Goal: Information Seeking & Learning: Learn about a topic

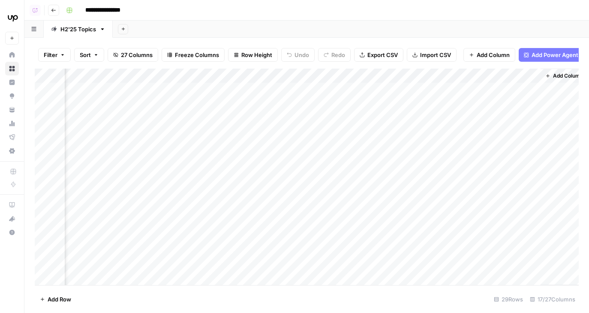
scroll to position [0, 852]
click at [380, 88] on div "Add Column" at bounding box center [307, 177] width 544 height 217
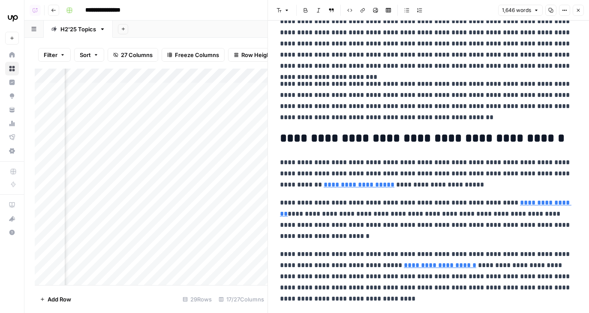
scroll to position [75, 0]
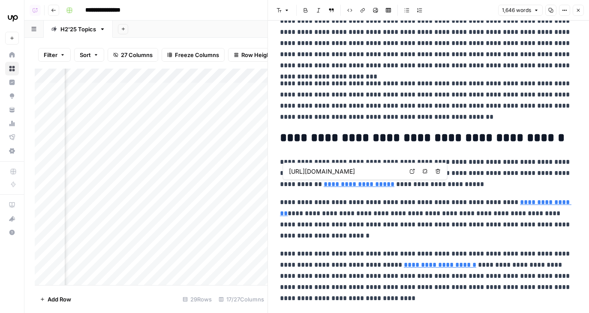
click at [392, 171] on input "https://www.upwork.com/resources/community-management-social-media" at bounding box center [346, 171] width 114 height 9
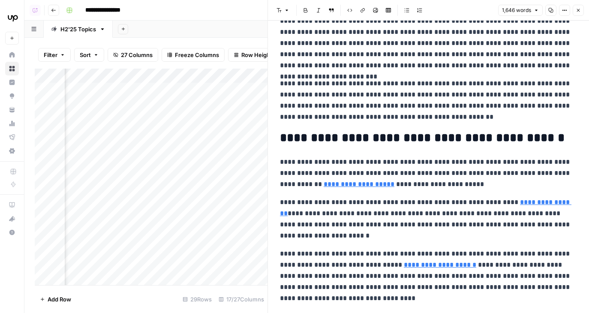
scroll to position [0, 100]
drag, startPoint x: 392, startPoint y: 171, endPoint x: 481, endPoint y: 171, distance: 89.6
click at [481, 171] on body "**********" at bounding box center [294, 156] width 589 height 313
drag, startPoint x: 503, startPoint y: 189, endPoint x: 537, endPoint y: 189, distance: 33.9
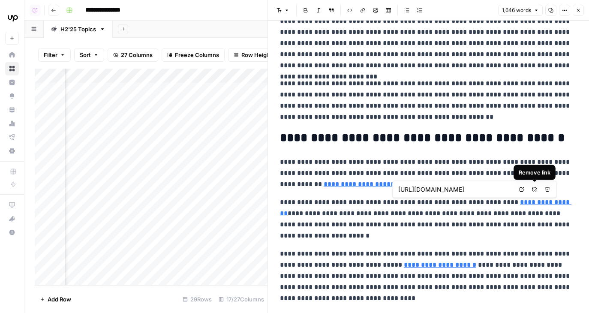
click at [537, 189] on div "https://www.upwork.com/resources/best-social-media-tools Open in a new tab Remo…" at bounding box center [474, 189] width 165 height 17
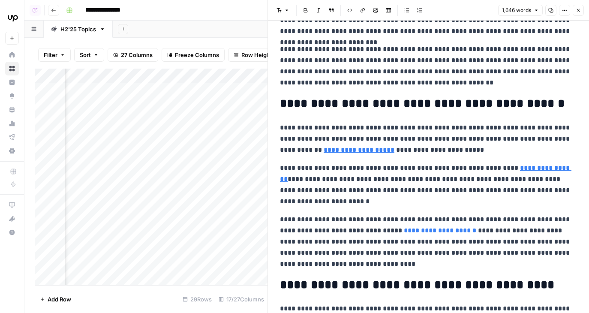
scroll to position [0, 52]
drag, startPoint x: 432, startPoint y: 219, endPoint x: 545, endPoint y: 219, distance: 113.2
click at [545, 219] on body "**********" at bounding box center [294, 156] width 589 height 313
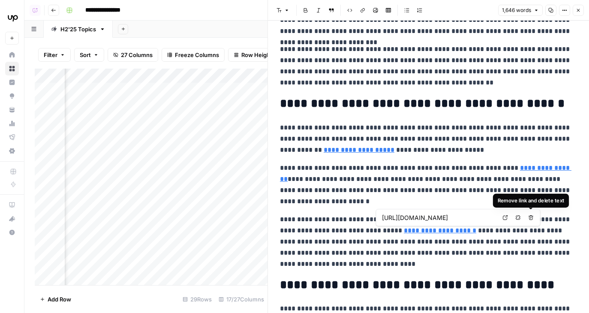
drag, startPoint x: 447, startPoint y: 216, endPoint x: 536, endPoint y: 216, distance: 88.3
click at [536, 216] on div "https://www.upwork.com/resources/social-media-strategy Open in a new tab Remove…" at bounding box center [458, 217] width 165 height 17
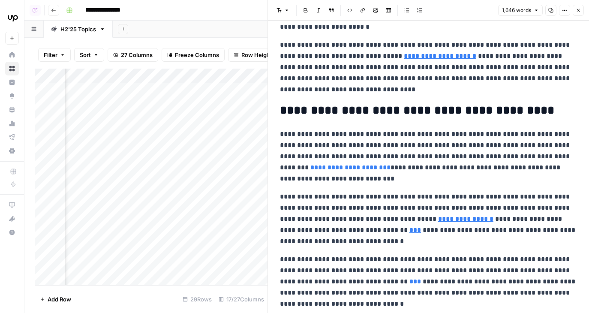
scroll to position [300, 0]
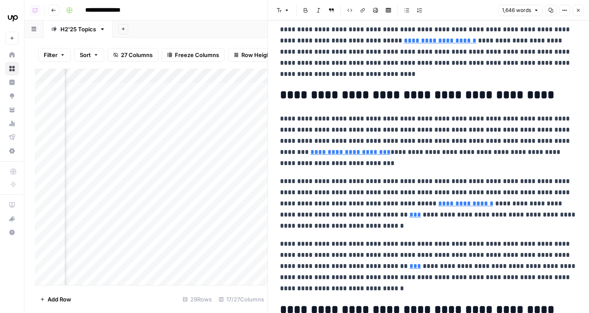
click at [310, 130] on p "**********" at bounding box center [428, 141] width 297 height 56
click at [310, 152] on link "**********" at bounding box center [350, 152] width 80 height 6
click at [574, 12] on button "Close" at bounding box center [578, 10] width 11 height 11
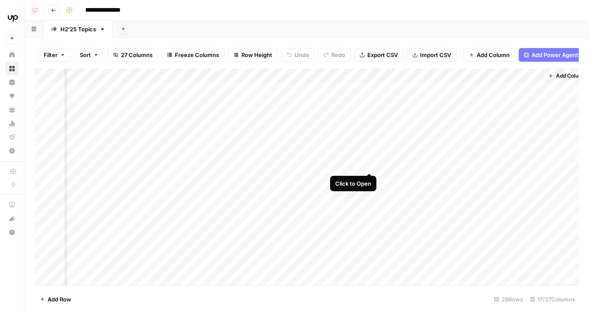
click at [366, 156] on div "Add Column" at bounding box center [307, 177] width 544 height 217
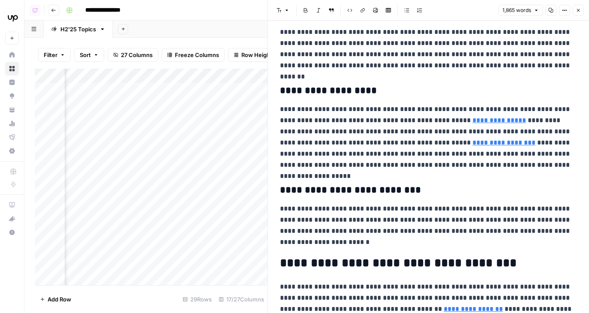
scroll to position [2100, 0]
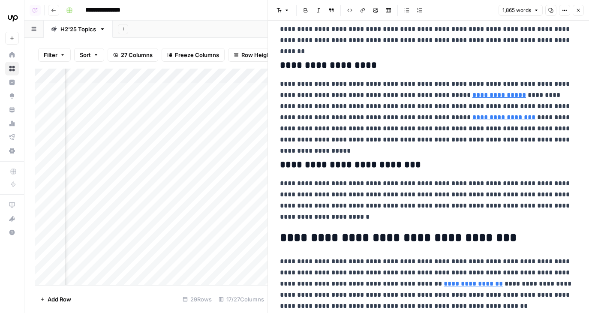
click at [577, 12] on icon "button" at bounding box center [578, 10] width 5 height 5
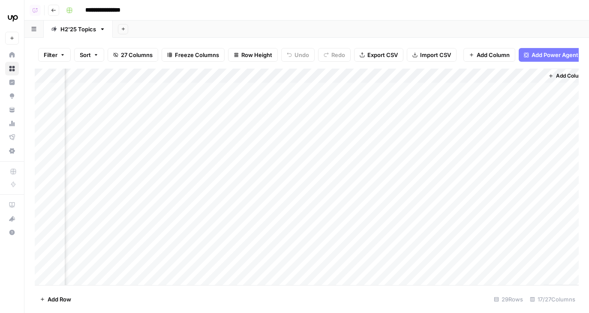
click at [367, 112] on div "Add Column" at bounding box center [307, 177] width 544 height 217
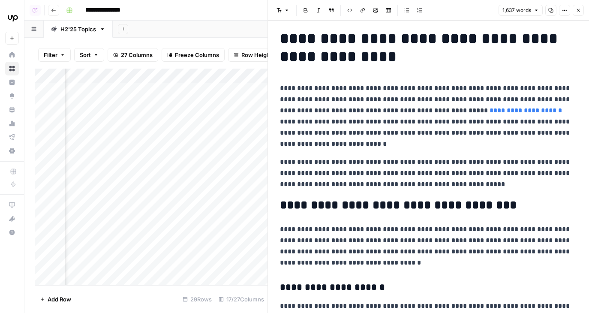
scroll to position [9, 0]
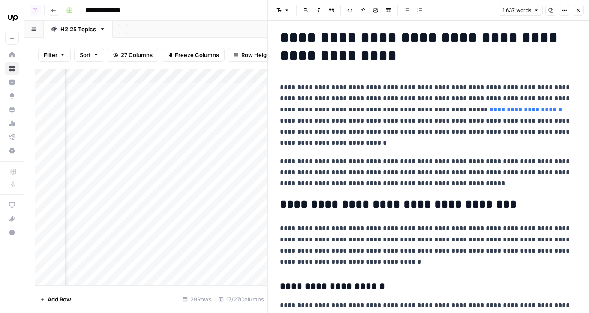
click at [582, 9] on button "Close" at bounding box center [578, 10] width 11 height 11
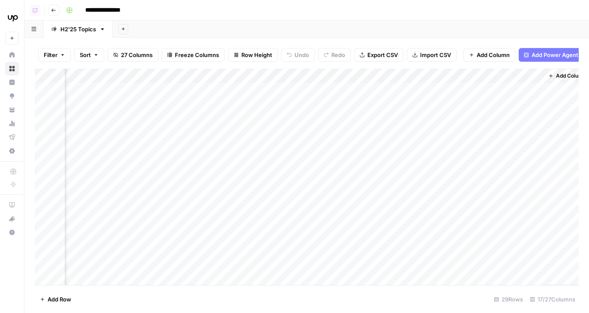
click at [380, 88] on div "Add Column" at bounding box center [307, 177] width 544 height 217
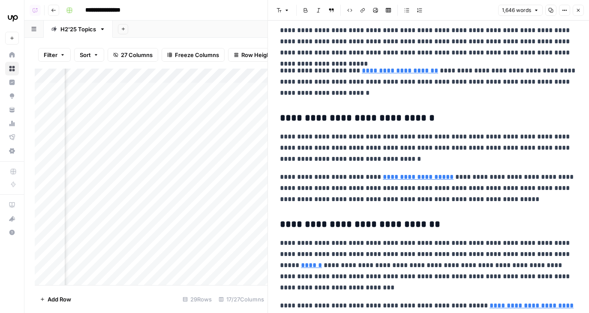
scroll to position [1370, 0]
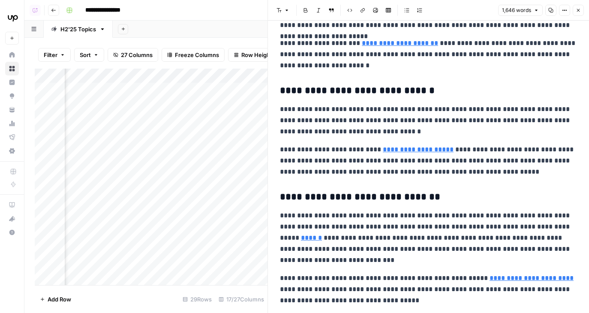
click at [422, 217] on p "**********" at bounding box center [428, 238] width 297 height 56
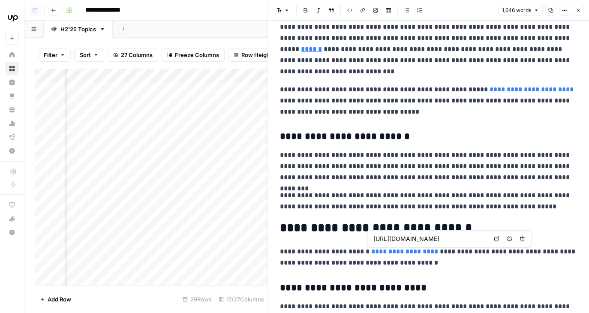
scroll to position [0, 132]
drag, startPoint x: 410, startPoint y: 241, endPoint x: 523, endPoint y: 241, distance: 112.8
click at [524, 241] on div "https://www.upwork.com/resources/leading-voices/digital-marketer-vs-digital-age…" at bounding box center [450, 238] width 165 height 17
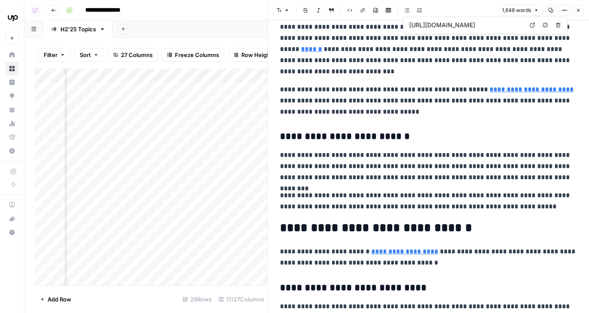
type input "https://www.upwork.com/hire/social-media-specialists/"
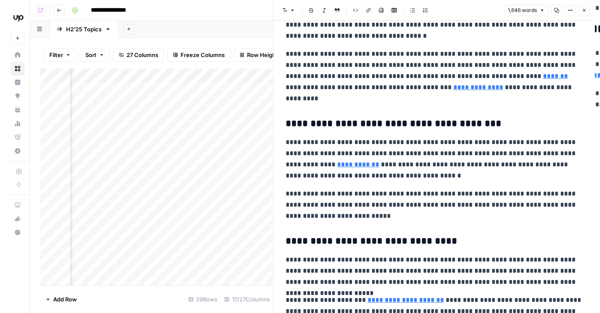
scroll to position [1107, 0]
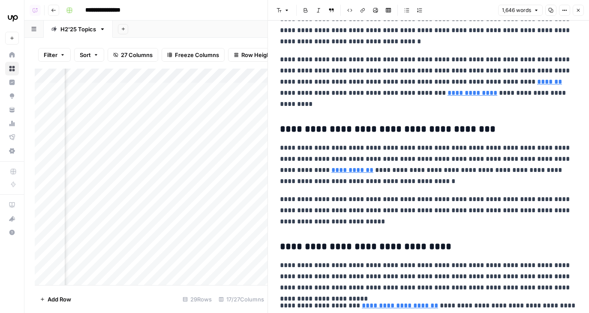
click at [581, 15] on button "Close" at bounding box center [578, 10] width 11 height 11
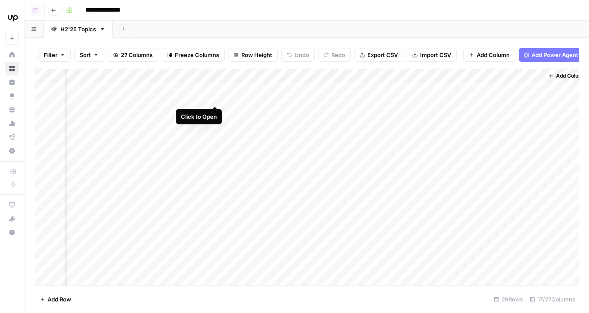
click at [215, 91] on div "Add Column" at bounding box center [307, 177] width 544 height 217
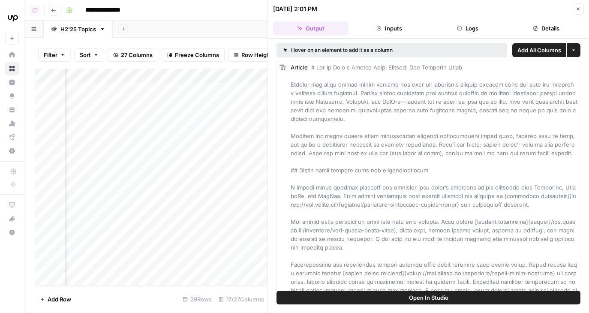
click at [580, 12] on button "Close" at bounding box center [578, 8] width 11 height 11
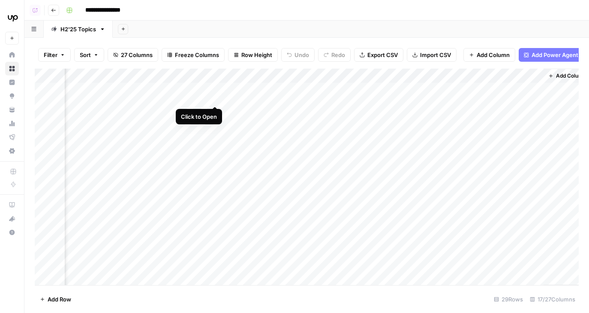
click at [216, 90] on div "Add Column" at bounding box center [307, 177] width 544 height 217
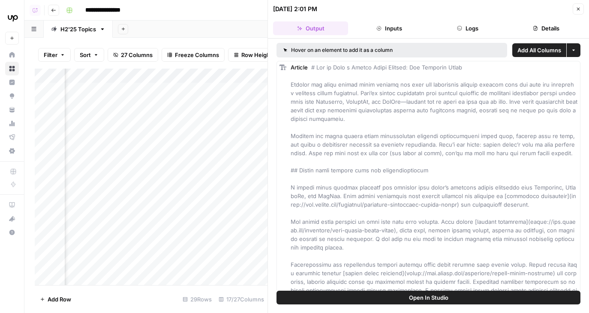
click at [410, 295] on span "Open In Studio" at bounding box center [428, 297] width 39 height 9
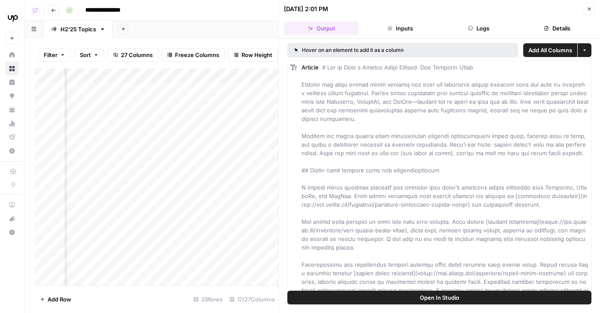
click at [589, 6] on icon "button" at bounding box center [589, 8] width 5 height 5
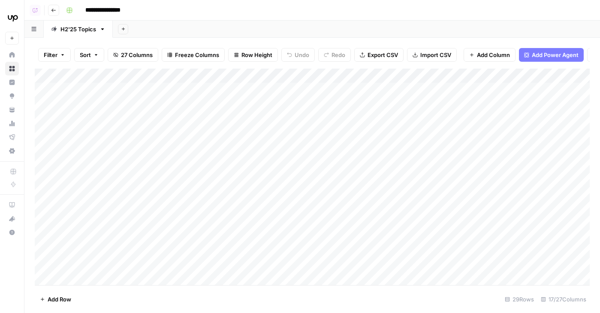
click at [45, 251] on div "Add Column" at bounding box center [312, 177] width 555 height 217
click at [45, 231] on div "Add Column" at bounding box center [312, 177] width 555 height 217
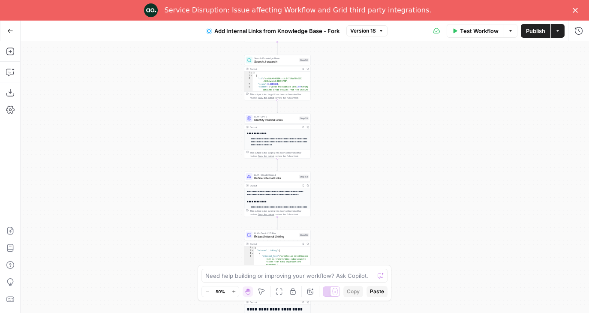
drag, startPoint x: 420, startPoint y: 183, endPoint x: 390, endPoint y: 104, distance: 84.4
click at [390, 104] on div "Workflow Set Inputs Inputs Search Knowledge Base Search /resources Step 51 Outp…" at bounding box center [305, 177] width 569 height 272
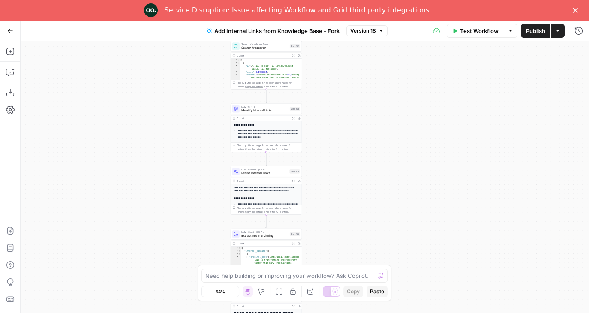
drag, startPoint x: 357, startPoint y: 127, endPoint x: 377, endPoint y: 197, distance: 72.9
click at [375, 197] on div "Workflow Set Inputs Inputs Search Knowledge Base Search /resources Step 51 Outp…" at bounding box center [305, 177] width 569 height 272
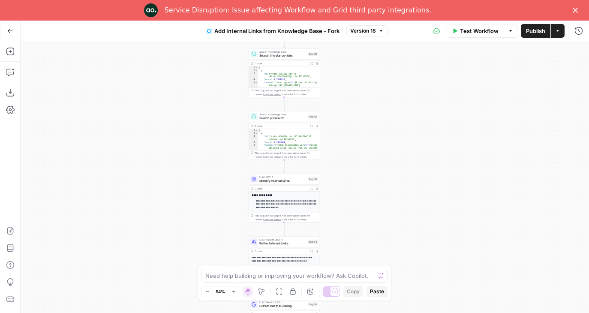
drag, startPoint x: 375, startPoint y: 224, endPoint x: 375, endPoint y: 241, distance: 16.3
click at [375, 241] on div "Workflow Set Inputs Inputs Search Knowledge Base Search /resources Step 51 Outp…" at bounding box center [305, 177] width 569 height 272
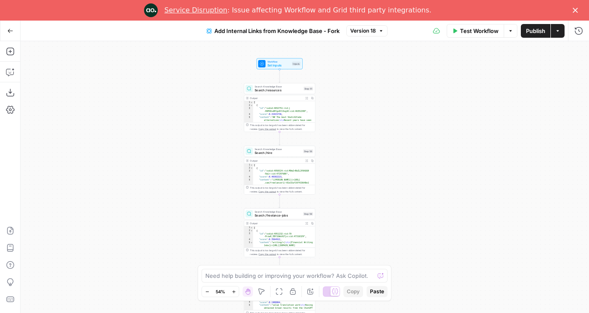
drag, startPoint x: 366, startPoint y: 163, endPoint x: 361, endPoint y: 145, distance: 19.0
click at [361, 145] on div "Workflow Set Inputs Inputs Search Knowledge Base Search /resources Step 51 Outp…" at bounding box center [305, 177] width 569 height 272
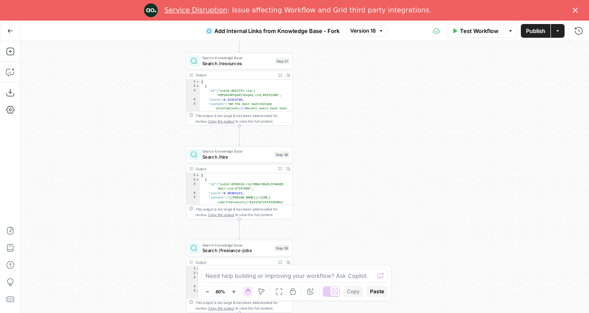
drag, startPoint x: 316, startPoint y: 93, endPoint x: 331, endPoint y: 95, distance: 15.2
click at [331, 95] on div "Workflow Set Inputs Inputs Search Knowledge Base Search /resources Step 51 Outp…" at bounding box center [305, 177] width 569 height 272
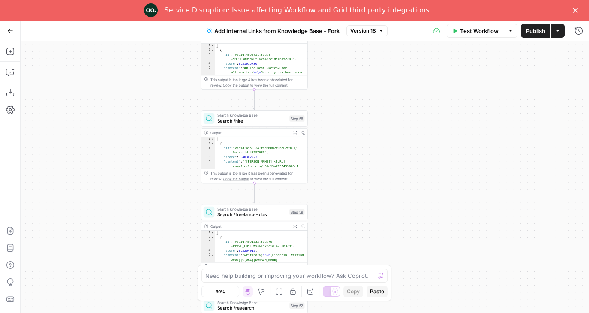
drag, startPoint x: 343, startPoint y: 186, endPoint x: 343, endPoint y: 108, distance: 78.1
click at [343, 108] on div "Workflow Set Inputs Inputs Search Knowledge Base Search /resources Step 51 Outp…" at bounding box center [305, 177] width 569 height 272
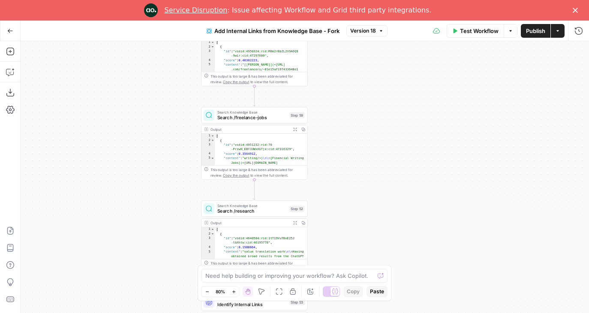
drag, startPoint x: 345, startPoint y: 235, endPoint x: 345, endPoint y: 83, distance: 152.7
click at [345, 83] on div "Workflow Set Inputs Inputs Search Knowledge Base Search /resources Step 51 Outp…" at bounding box center [305, 177] width 569 height 272
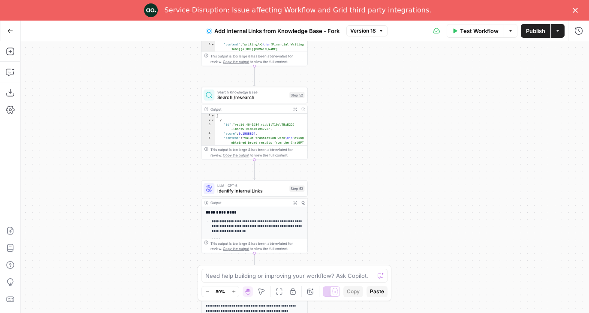
drag, startPoint x: 340, startPoint y: 170, endPoint x: 341, endPoint y: 95, distance: 74.6
click at [340, 98] on div "Workflow Set Inputs Inputs Search Knowledge Base Search /resources Step 51 Outp…" at bounding box center [305, 177] width 569 height 272
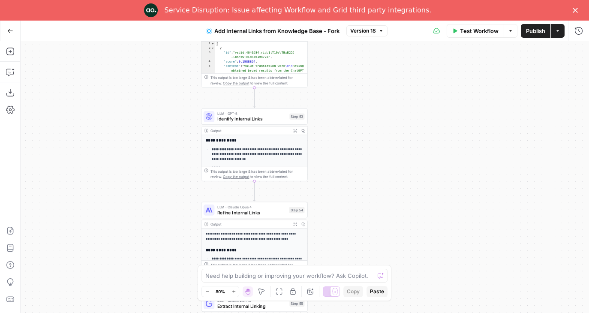
click at [255, 118] on span "Identify Internal Links" at bounding box center [251, 118] width 69 height 7
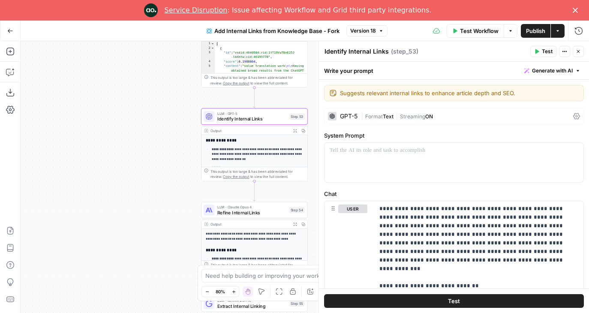
scroll to position [222, 0]
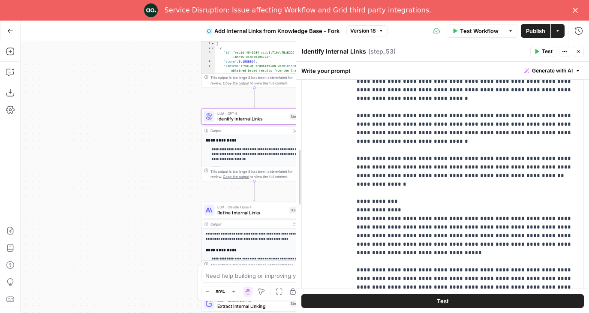
drag, startPoint x: 319, startPoint y: 181, endPoint x: 288, endPoint y: 181, distance: 31.7
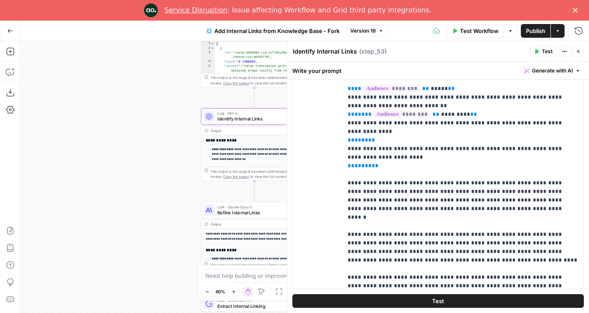
scroll to position [189, 0]
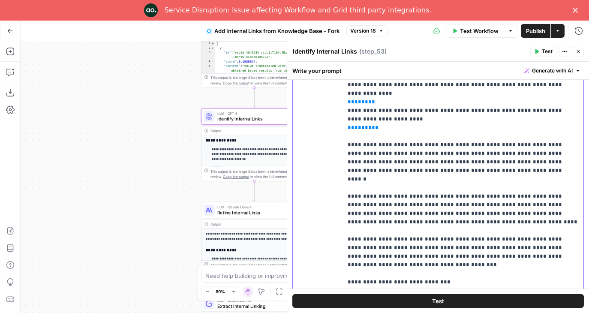
scroll to position [227, 0]
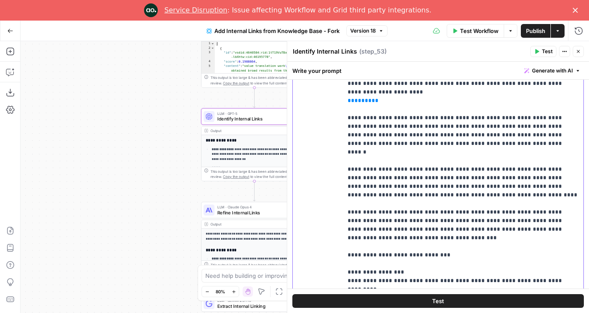
scroll to position [256, 0]
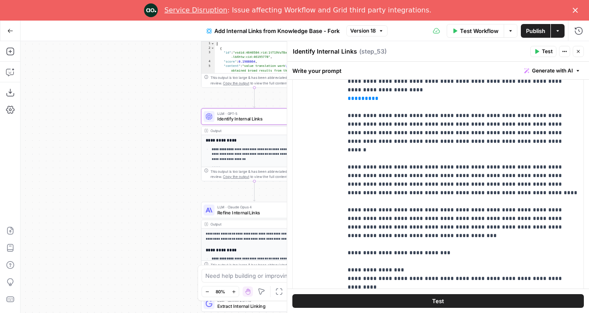
drag, startPoint x: 113, startPoint y: 139, endPoint x: 82, endPoint y: 111, distance: 41.6
click at [82, 111] on div "Workflow Set Inputs Inputs Search Knowledge Base Search /resources Step 51 Outp…" at bounding box center [305, 177] width 569 height 272
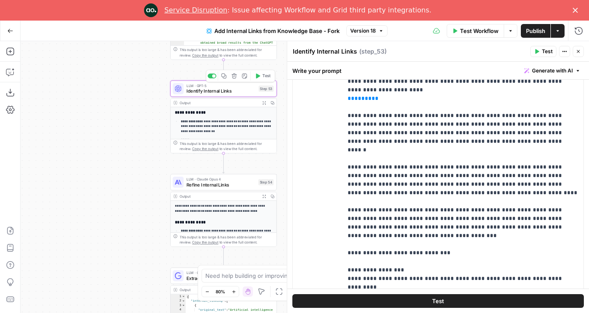
drag, startPoint x: 127, startPoint y: 113, endPoint x: 94, endPoint y: 143, distance: 44.6
click at [94, 143] on div "Workflow Set Inputs Inputs Search Knowledge Base Search /resources Step 51 Outp…" at bounding box center [305, 177] width 569 height 272
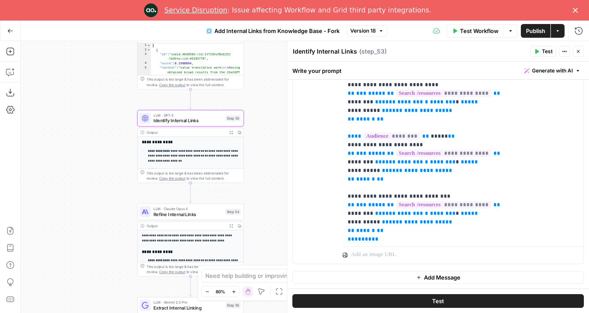
scroll to position [274, 0]
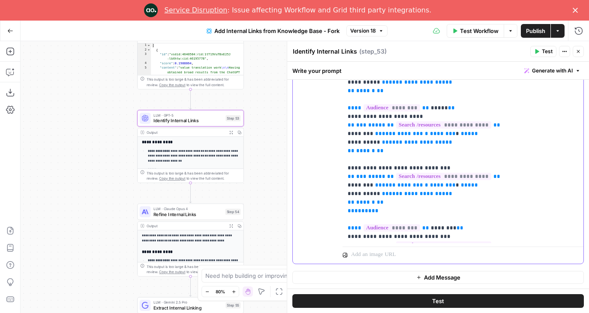
click at [475, 144] on p "**********" at bounding box center [463, 155] width 231 height 1064
drag, startPoint x: 475, startPoint y: 144, endPoint x: 344, endPoint y: 142, distance: 130.8
click at [344, 142] on div "**********" at bounding box center [463, 69] width 241 height 350
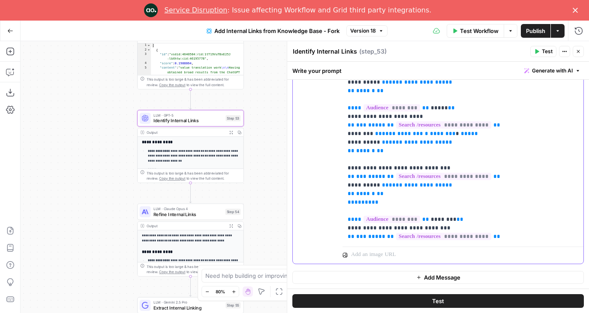
drag, startPoint x: 467, startPoint y: 88, endPoint x: 341, endPoint y: 87, distance: 125.7
click at [340, 88] on div "**********" at bounding box center [438, 79] width 291 height 370
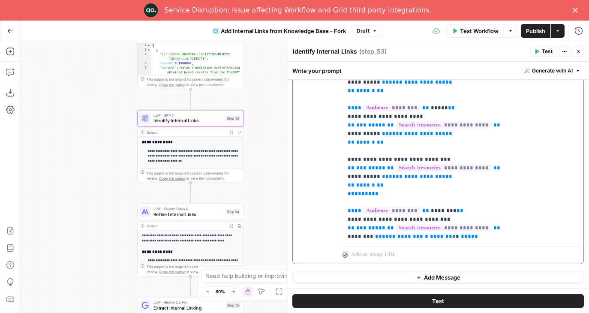
drag, startPoint x: 489, startPoint y: 190, endPoint x: 313, endPoint y: 190, distance: 176.7
click at [313, 190] on div "**********" at bounding box center [438, 79] width 291 height 370
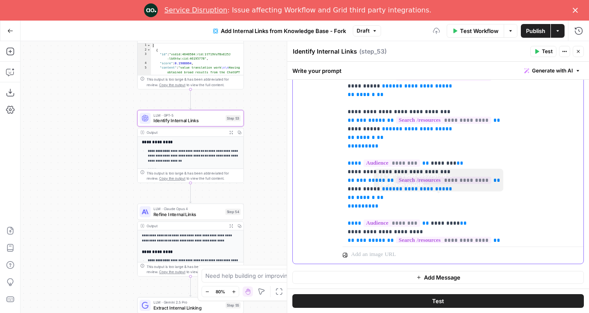
scroll to position [324, 0]
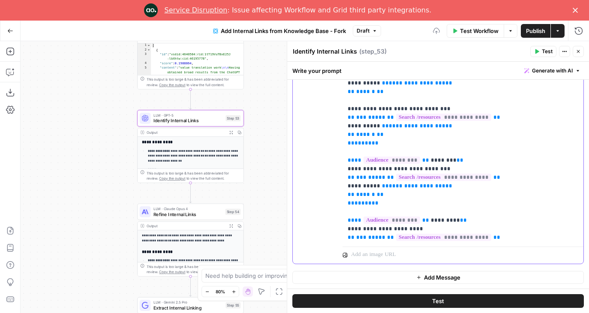
drag, startPoint x: 463, startPoint y: 206, endPoint x: 307, endPoint y: 205, distance: 156.5
click at [306, 205] on div "**********" at bounding box center [438, 79] width 291 height 370
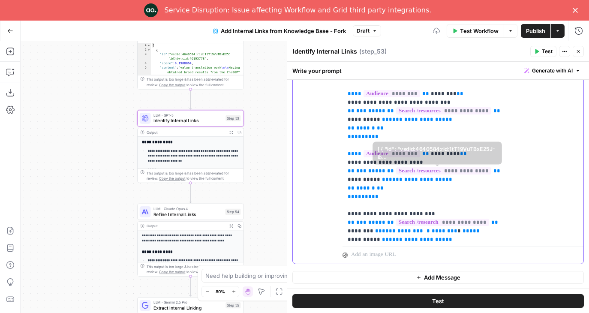
scroll to position [401, 0]
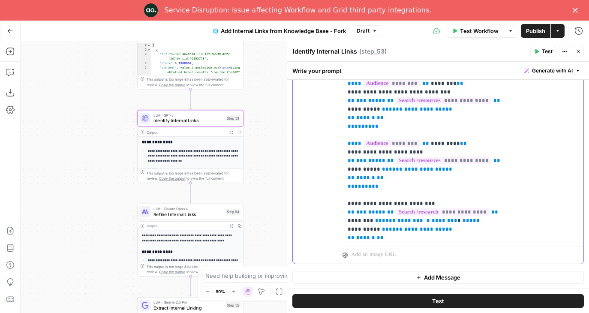
drag, startPoint x: 466, startPoint y: 179, endPoint x: 299, endPoint y: 179, distance: 166.4
click at [299, 179] on div "**********" at bounding box center [438, 79] width 291 height 370
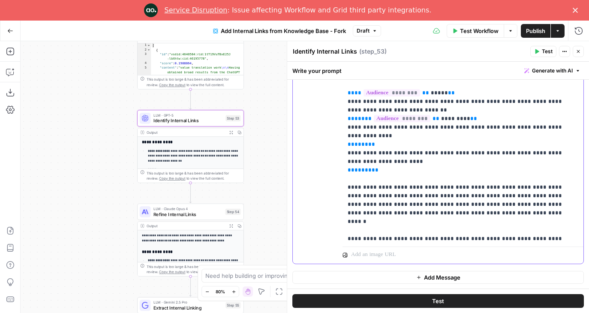
scroll to position [540, 0]
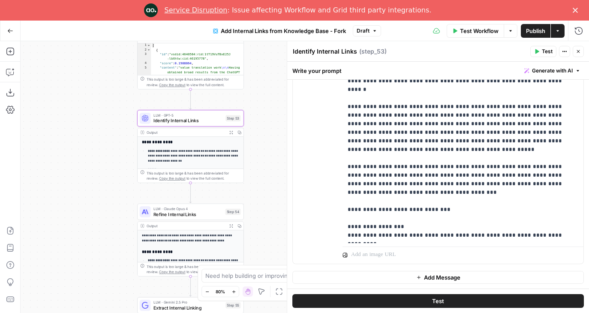
click at [436, 295] on button "Test" at bounding box center [438, 301] width 292 height 14
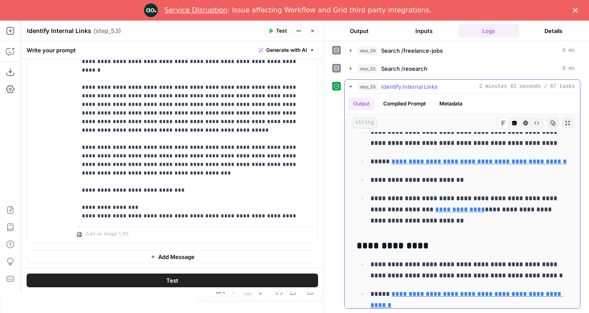
scroll to position [1977, 0]
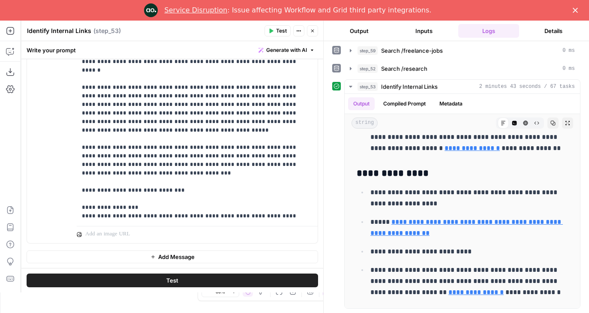
click at [313, 30] on icon "button" at bounding box center [312, 31] width 3 height 3
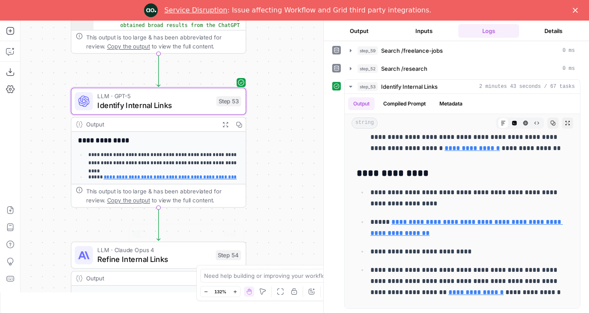
click at [138, 254] on span "Refine Internal Links" at bounding box center [154, 258] width 114 height 11
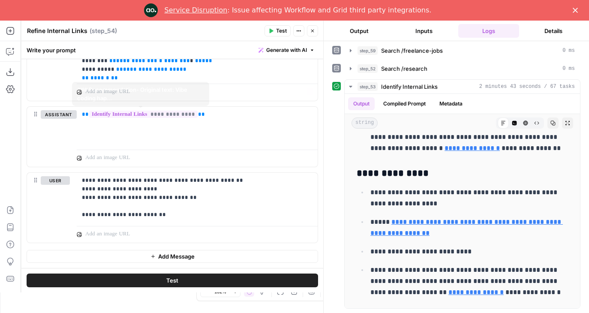
scroll to position [0, 0]
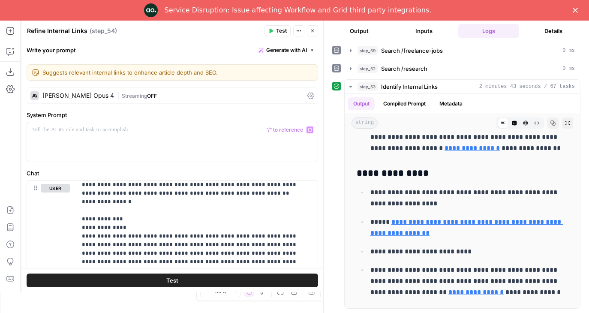
click at [72, 95] on div "Claude Opus 4" at bounding box center [78, 96] width 72 height 6
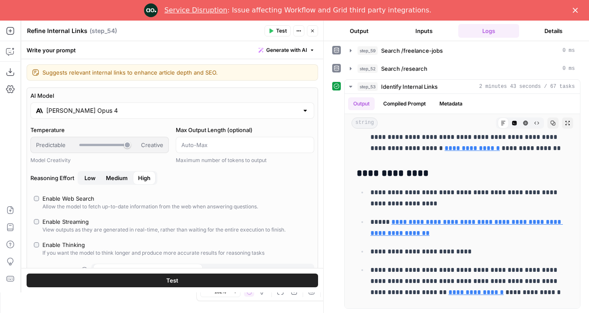
click at [72, 112] on input "Claude Opus 4" at bounding box center [172, 110] width 252 height 9
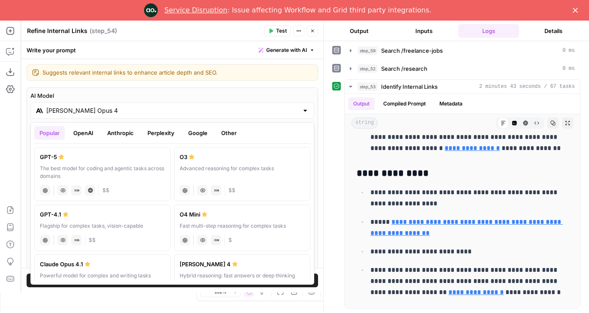
drag, startPoint x: 98, startPoint y: 214, endPoint x: 101, endPoint y: 176, distance: 38.3
click at [101, 176] on div "GPT-5 The best model for coding and agentic tasks across domains chat Vision Ca…" at bounding box center [172, 212] width 276 height 137
click at [112, 259] on label "Claude Opus 4.1 Powerful model for complex and writing tasks anthropic Vision C…" at bounding box center [102, 277] width 136 height 46
type input "Claude Opus 4.1"
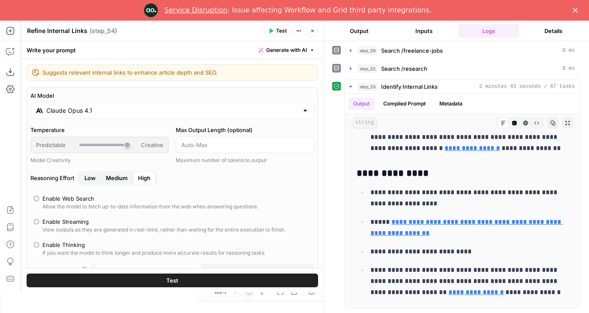
click at [310, 32] on icon "button" at bounding box center [312, 30] width 5 height 5
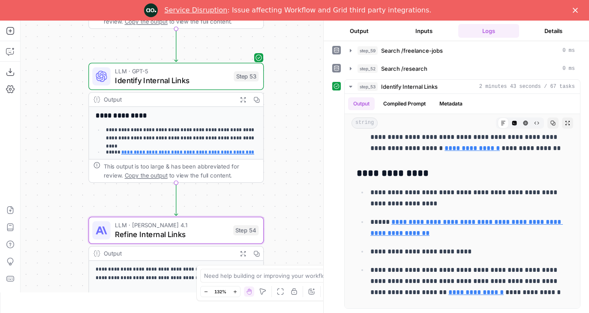
drag, startPoint x: 61, startPoint y: 151, endPoint x: 84, endPoint y: 60, distance: 94.4
click at [84, 60] on div "Workflow Set Inputs Inputs Search Knowledge Base Search /resources Step 51 Outp…" at bounding box center [172, 157] width 303 height 272
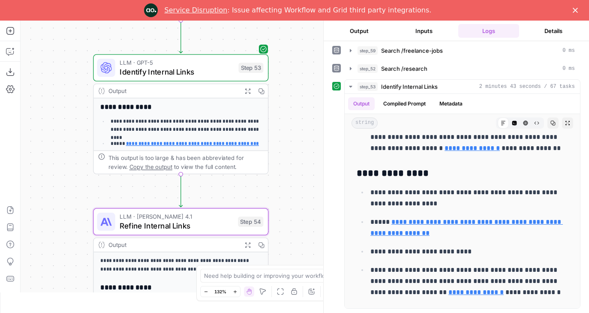
click at [154, 60] on span "LLM · GPT-5" at bounding box center [177, 62] width 115 height 9
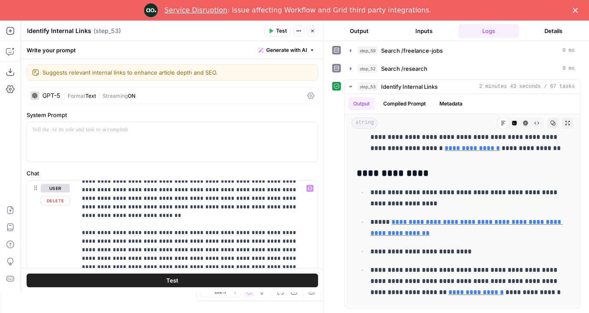
scroll to position [463, 0]
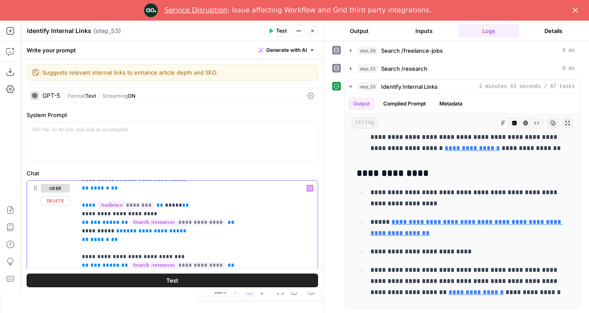
click at [176, 201] on p "**********" at bounding box center [197, 235] width 231 height 1029
click at [315, 33] on icon "button" at bounding box center [312, 30] width 5 height 5
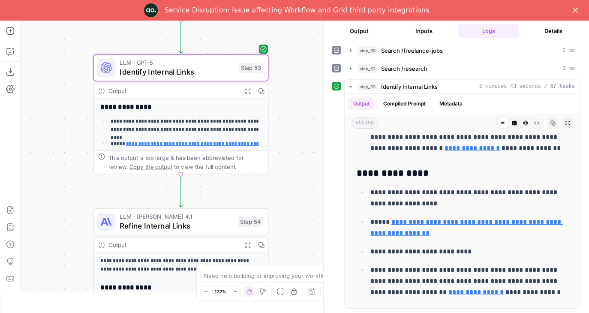
click at [191, 229] on span "Refine Internal Links" at bounding box center [177, 225] width 114 height 11
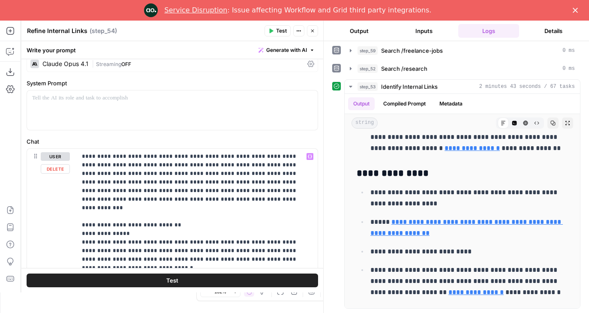
scroll to position [30, 0]
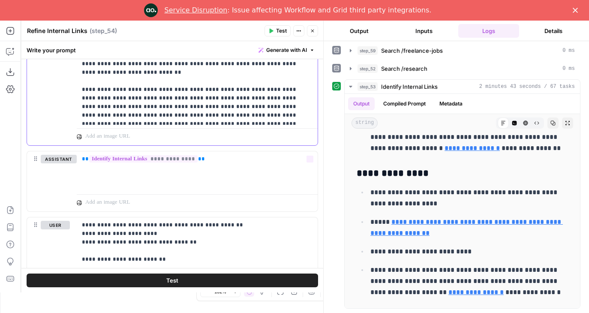
scroll to position [450, 0]
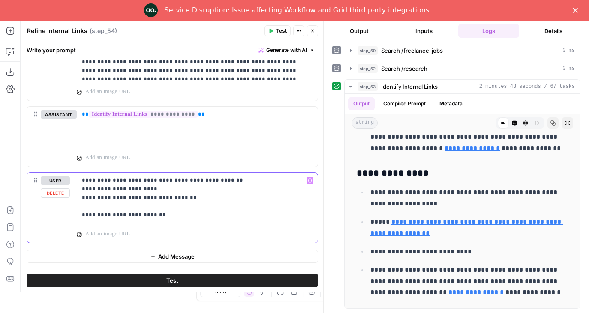
click at [166, 205] on p "**********" at bounding box center [197, 197] width 231 height 43
click at [186, 194] on p "**********" at bounding box center [197, 197] width 231 height 43
click at [84, 181] on p "**********" at bounding box center [197, 197] width 231 height 43
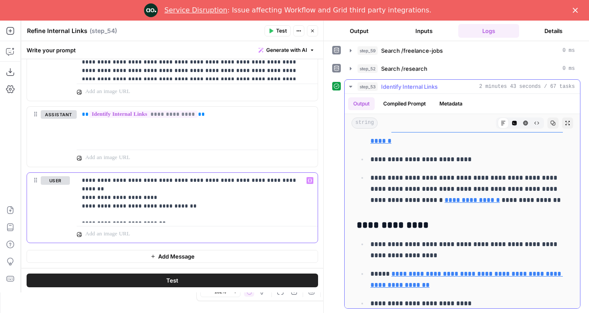
scroll to position [1919, 0]
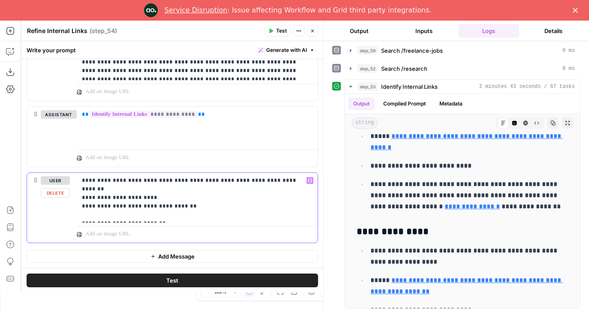
click at [183, 195] on p "**********" at bounding box center [197, 197] width 231 height 43
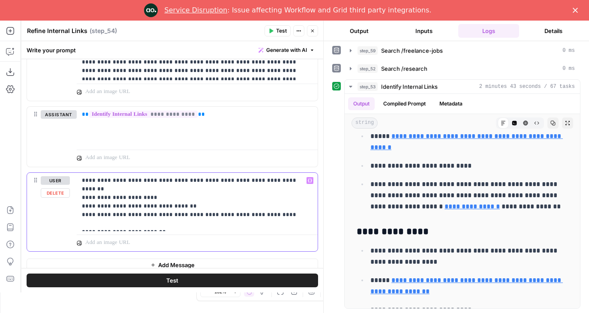
click at [120, 206] on p "**********" at bounding box center [197, 201] width 231 height 51
click at [98, 205] on p "**********" at bounding box center [197, 201] width 231 height 51
click at [165, 207] on p "**********" at bounding box center [197, 201] width 231 height 51
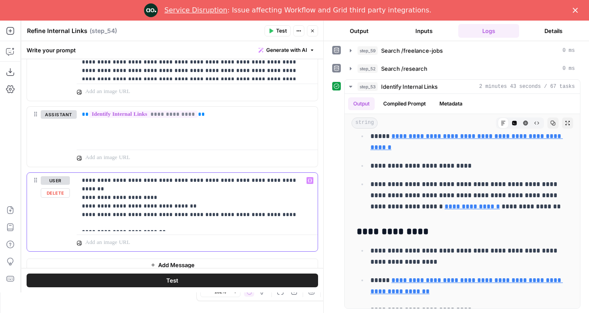
click at [202, 207] on p "**********" at bounding box center [197, 201] width 231 height 51
click at [151, 205] on p "**********" at bounding box center [197, 201] width 231 height 51
click at [160, 205] on p "**********" at bounding box center [197, 201] width 231 height 51
click at [234, 205] on p "**********" at bounding box center [197, 201] width 231 height 51
click at [252, 205] on p "**********" at bounding box center [197, 201] width 231 height 51
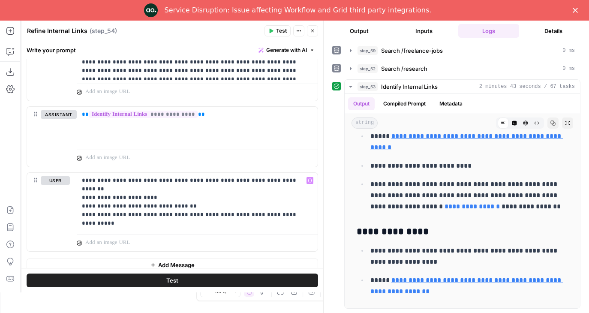
click at [160, 282] on button "Test" at bounding box center [173, 281] width 292 height 14
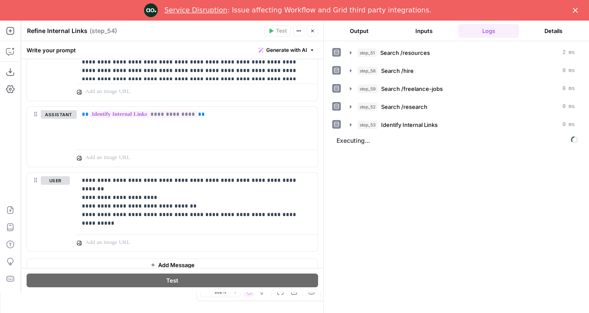
click at [374, 25] on button "Output" at bounding box center [359, 31] width 61 height 14
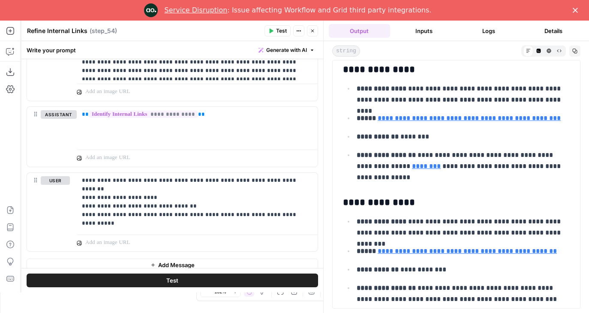
scroll to position [0, 0]
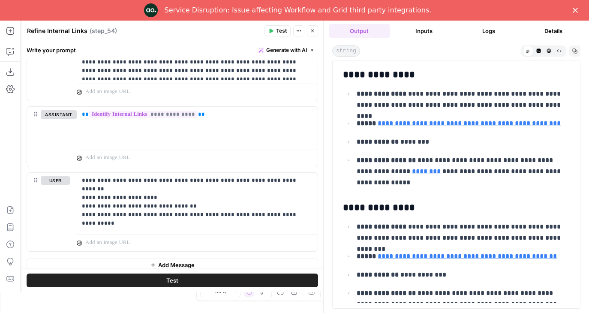
click at [432, 30] on button "Inputs" at bounding box center [424, 31] width 61 height 14
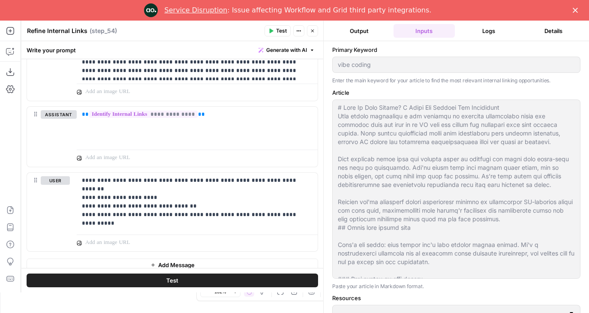
type input "Resources"
type input "Research"
type input "/hire Sitemap"
type input "/freelance-jobs Sitemap"
click at [366, 27] on button "Output" at bounding box center [359, 31] width 61 height 14
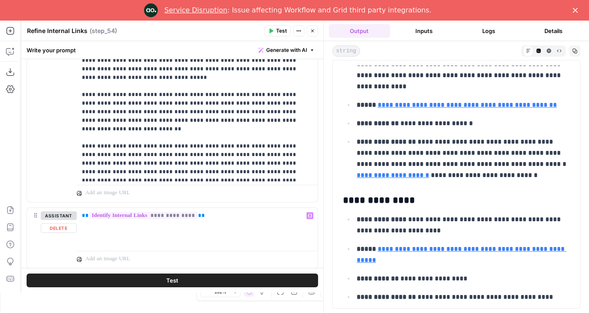
scroll to position [347, 0]
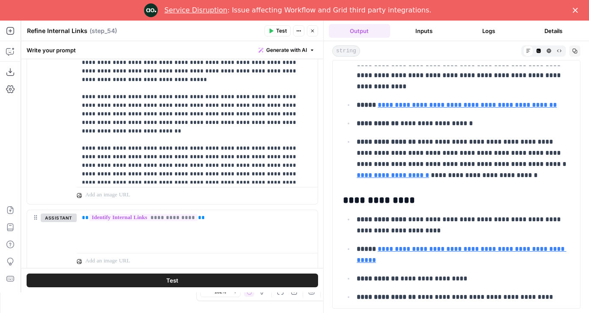
click at [311, 33] on icon "button" at bounding box center [312, 30] width 5 height 5
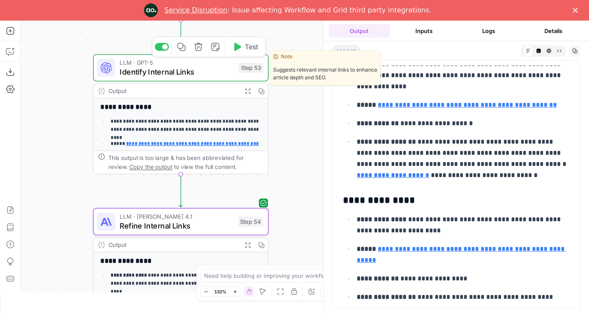
click at [130, 64] on span "LLM · GPT-5" at bounding box center [177, 62] width 115 height 9
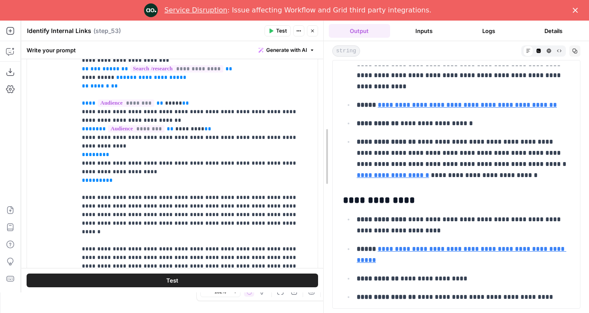
scroll to position [738, 0]
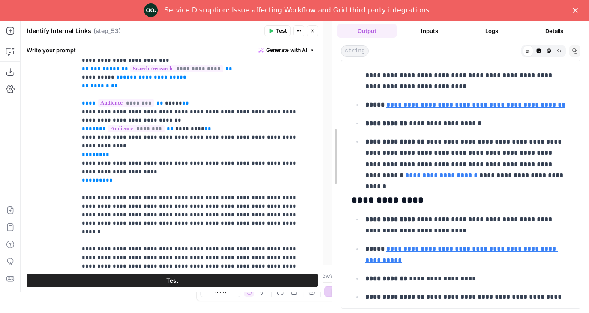
drag, startPoint x: 320, startPoint y: 60, endPoint x: 328, endPoint y: 60, distance: 8.6
click at [328, 60] on div at bounding box center [332, 156] width 9 height 313
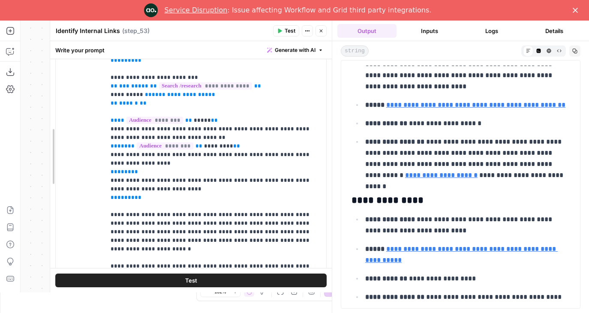
scroll to position [635, 0]
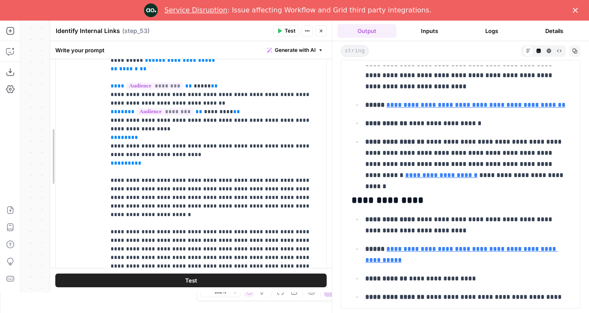
drag, startPoint x: 30, startPoint y: 114, endPoint x: 48, endPoint y: 114, distance: 17.6
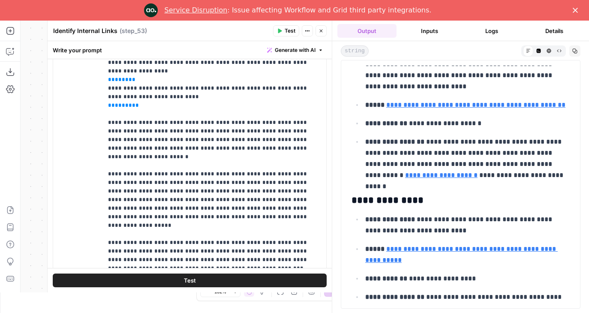
scroll to position [668, 0]
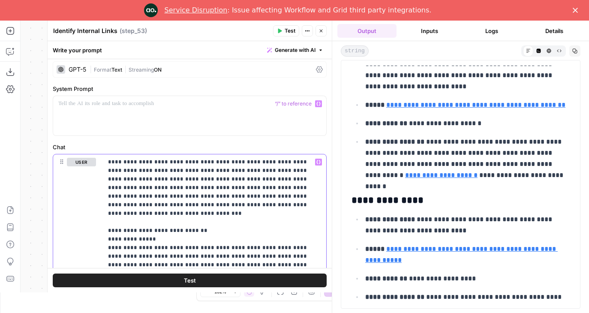
scroll to position [33, 0]
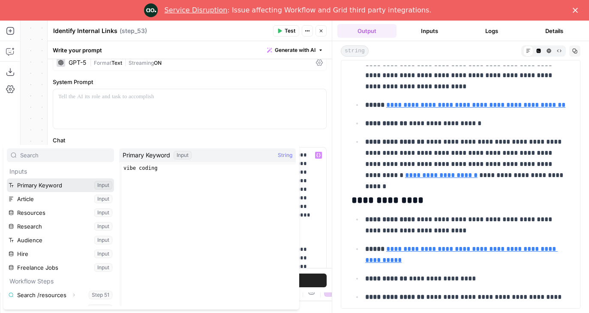
click at [53, 190] on button "Select variable Primary Keyword" at bounding box center [60, 185] width 107 height 14
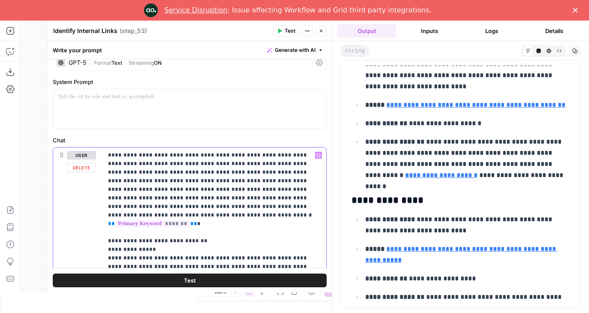
click at [224, 286] on button "Test" at bounding box center [190, 281] width 274 height 14
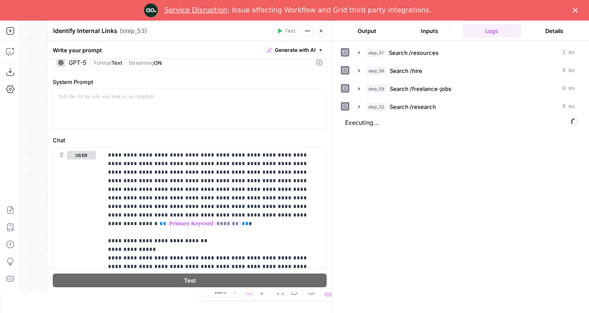
click at [378, 26] on button "Output" at bounding box center [367, 31] width 59 height 14
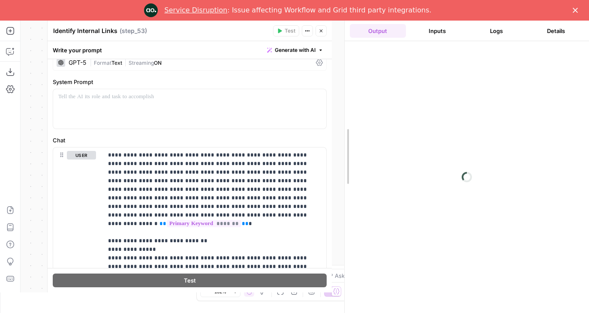
drag, startPoint x: 334, startPoint y: 65, endPoint x: 347, endPoint y: 65, distance: 12.4
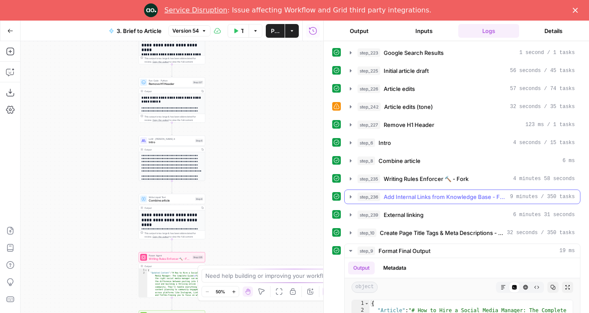
click at [414, 195] on span "Add Internal Links from Knowledge Base - Fork" at bounding box center [445, 197] width 123 height 9
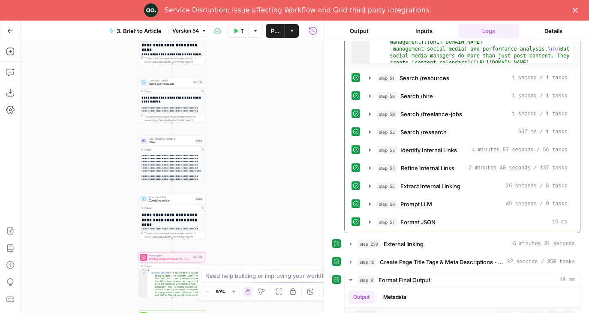
scroll to position [361, 0]
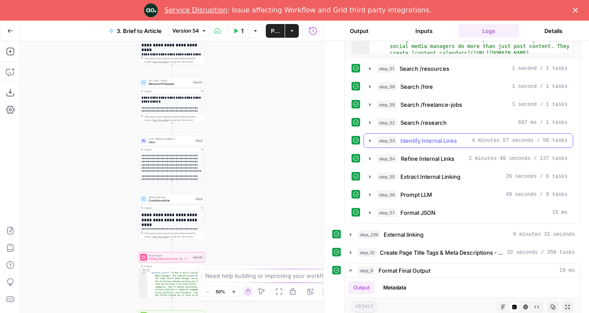
click at [421, 144] on span "Identify Internal Links" at bounding box center [429, 140] width 57 height 9
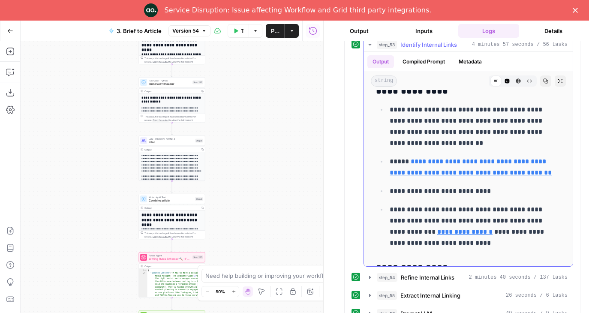
scroll to position [668, 0]
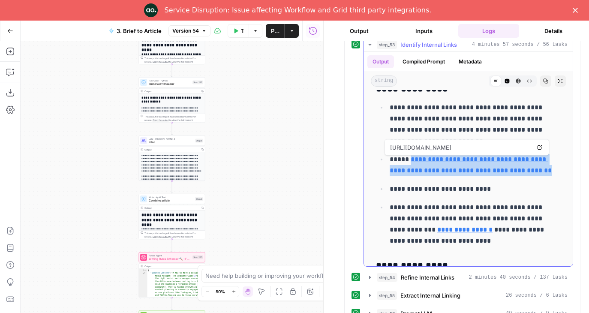
click at [541, 147] on icon at bounding box center [539, 147] width 5 height 5
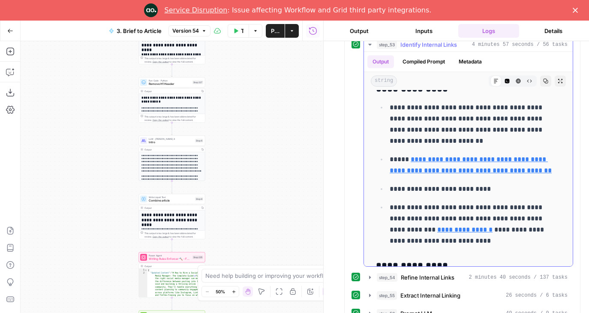
click at [479, 107] on p "**********" at bounding box center [475, 124] width 171 height 45
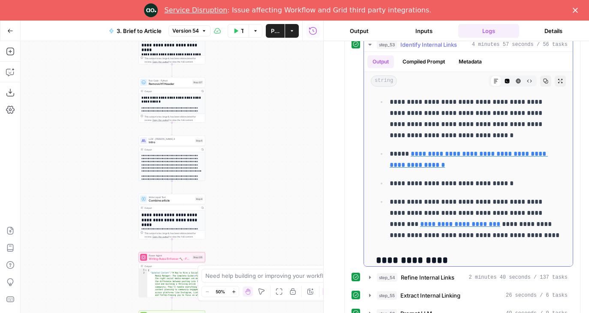
scroll to position [813, 0]
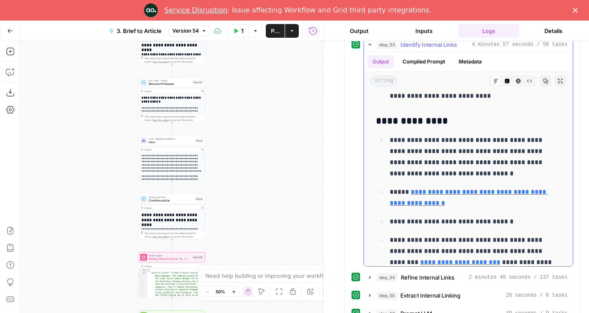
click at [424, 65] on button "Compiled Prompt" at bounding box center [424, 61] width 53 height 13
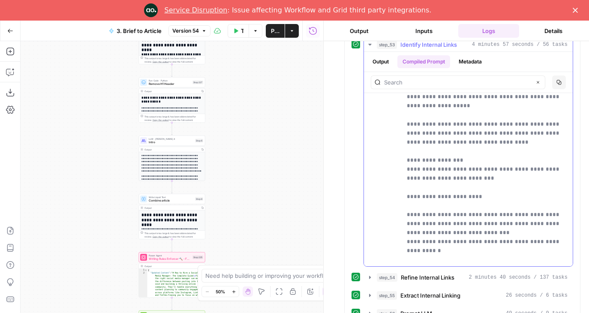
scroll to position [12331, 0]
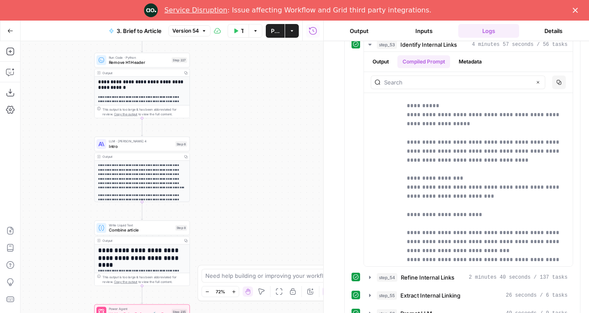
drag, startPoint x: 240, startPoint y: 133, endPoint x: 261, endPoint y: 196, distance: 66.3
click at [261, 196] on div "**********" at bounding box center [172, 177] width 303 height 272
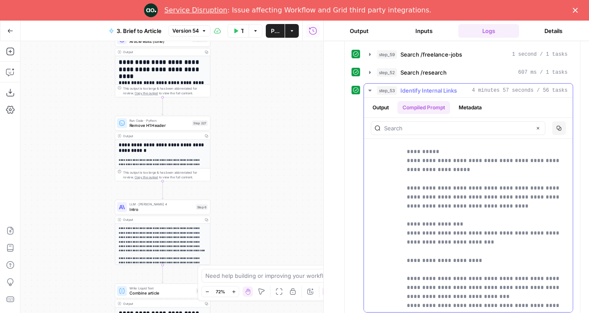
scroll to position [408, 0]
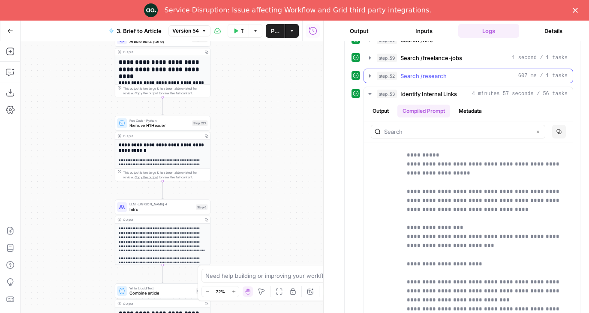
click at [420, 76] on span "Search /research" at bounding box center [424, 76] width 46 height 9
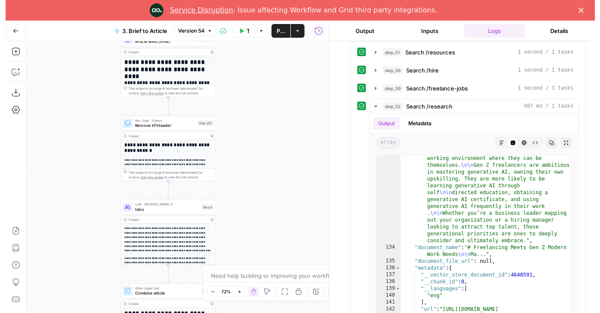
scroll to position [5608, 0]
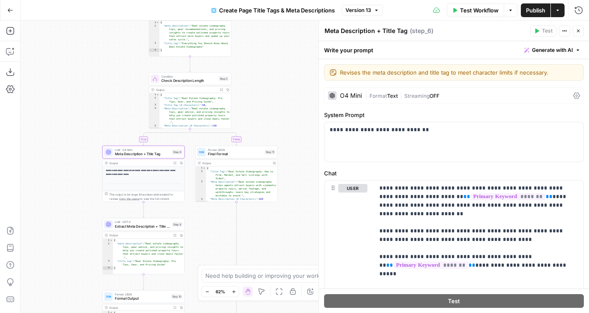
scroll to position [86, 0]
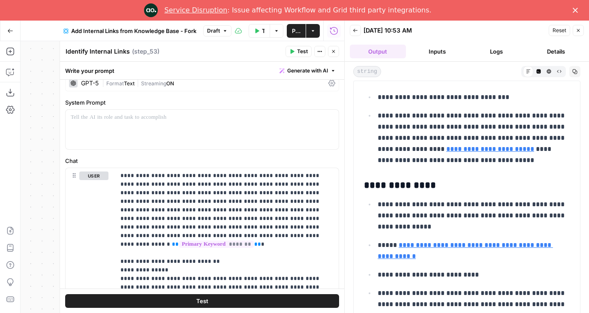
click at [577, 32] on icon "button" at bounding box center [578, 30] width 5 height 5
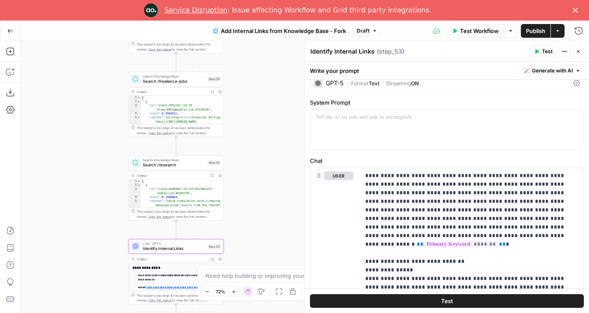
drag, startPoint x: 45, startPoint y: 87, endPoint x: 94, endPoint y: 237, distance: 157.5
click at [94, 237] on div "Workflow Set Inputs Inputs Search Knowledge Base Search /resources Step 51 Outp…" at bounding box center [305, 177] width 569 height 272
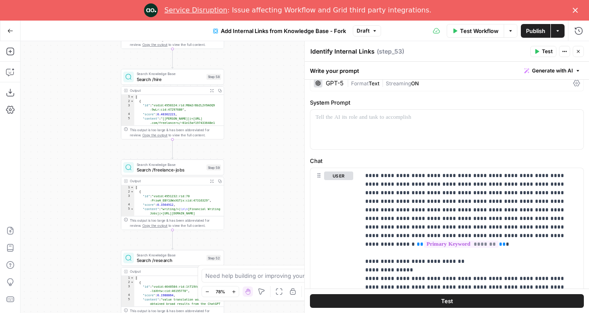
drag, startPoint x: 100, startPoint y: 152, endPoint x: 90, endPoint y: 247, distance: 94.9
click at [90, 247] on div "Workflow Set Inputs Inputs Search Knowledge Base Search /resources Step 51 Outp…" at bounding box center [305, 177] width 569 height 272
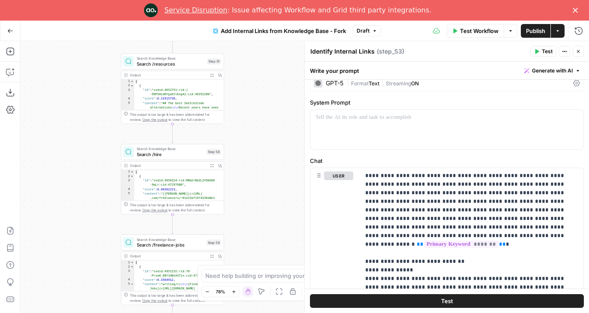
drag, startPoint x: 91, startPoint y: 102, endPoint x: 91, endPoint y: 181, distance: 78.9
click at [91, 181] on div "Workflow Set Inputs Inputs Search Knowledge Base Search /resources Step 51 Outp…" at bounding box center [305, 177] width 569 height 272
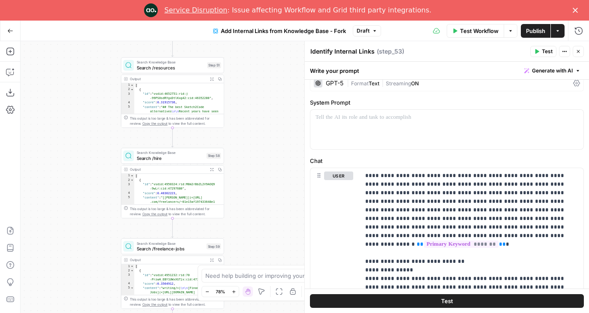
click at [148, 162] on div "Search Knowledge Base Search /hire Step 58" at bounding box center [172, 156] width 103 height 16
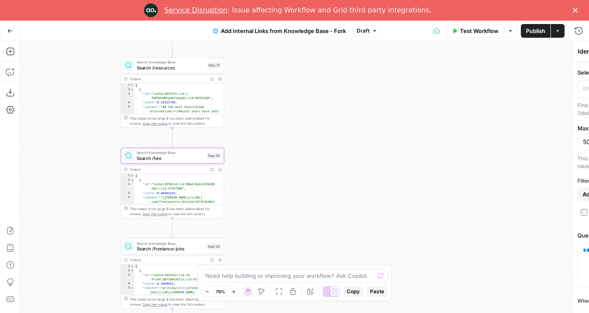
type textarea "Search /hire"
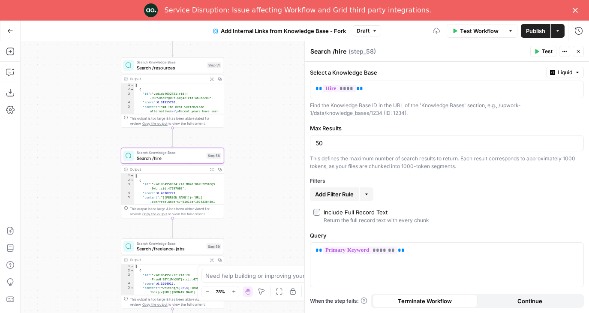
click at [160, 253] on div "Search Knowledge Base Search /freelance-jobs Step 59 Copy step Delete step Add …" at bounding box center [172, 246] width 103 height 16
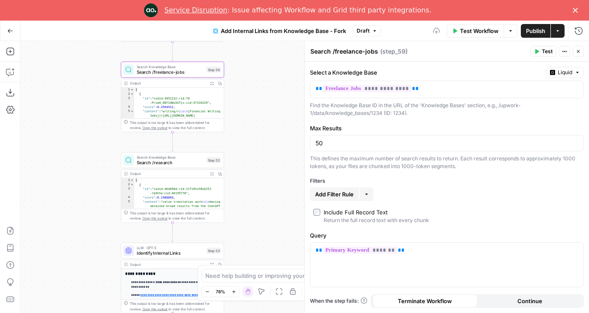
drag, startPoint x: 105, startPoint y: 237, endPoint x: 105, endPoint y: 32, distance: 204.6
click at [105, 32] on div "Go Back Add Internal Links from Knowledge Base - Fork Draft Test Workflow Optio…" at bounding box center [294, 167] width 589 height 292
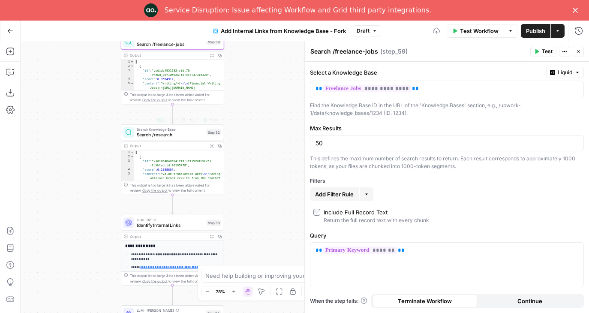
click at [134, 135] on div "Search Knowledge Base Search /research Step 52 Copy step Delete step Add Note T…" at bounding box center [173, 132] width 98 height 11
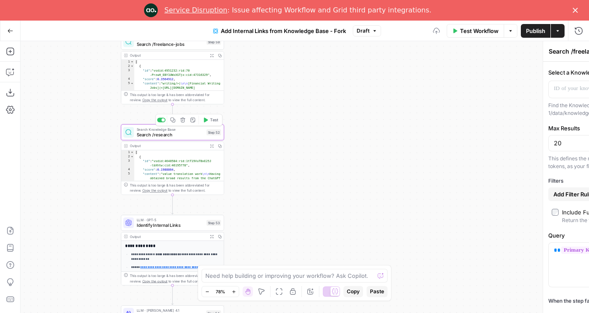
type textarea "Search /research"
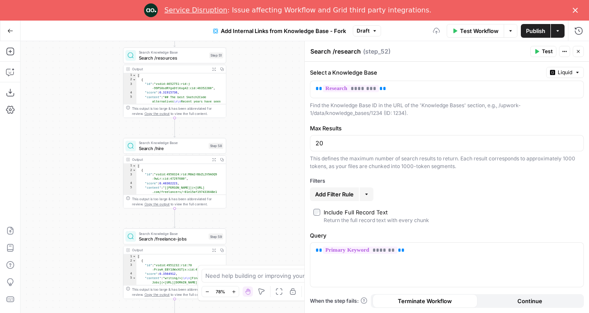
drag, startPoint x: 94, startPoint y: 81, endPoint x: 97, endPoint y: 278, distance: 197.7
click at [97, 278] on div "Workflow Set Inputs Inputs Search Knowledge Base Search /resources Step 51 Outp…" at bounding box center [305, 177] width 569 height 272
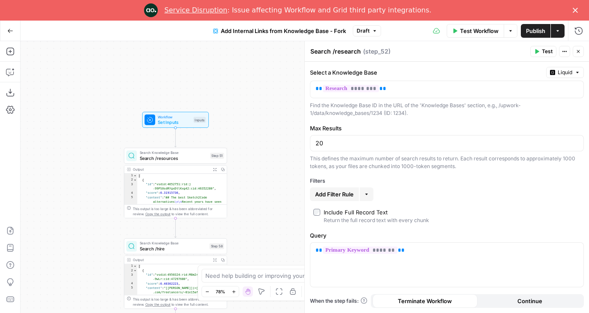
drag, startPoint x: 88, startPoint y: 130, endPoint x: 88, endPoint y: 227, distance: 97.3
click at [88, 227] on div "Workflow Set Inputs Inputs Search Knowledge Base Search /resources Step 51 Outp…" at bounding box center [305, 177] width 569 height 272
drag, startPoint x: 88, startPoint y: 227, endPoint x: 88, endPoint y: 148, distance: 78.9
click at [88, 148] on div "Workflow Set Inputs Inputs Search Knowledge Base Search /resources Step 51 Outp…" at bounding box center [305, 177] width 569 height 272
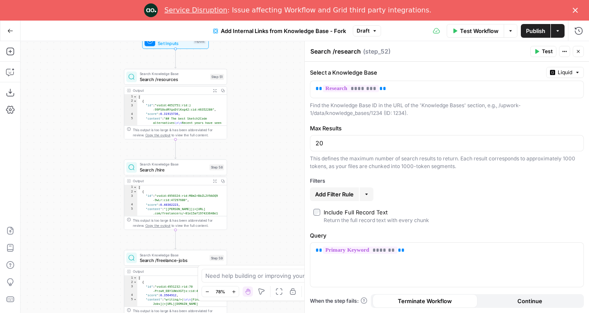
click at [156, 81] on span "Search /resources" at bounding box center [174, 79] width 68 height 7
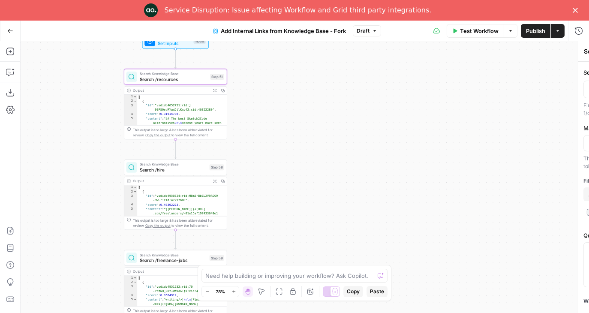
type textarea "Search /resources"
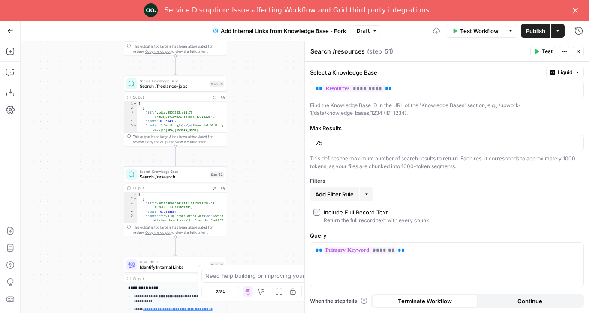
drag, startPoint x: 86, startPoint y: 196, endPoint x: 86, endPoint y: 3, distance: 193.8
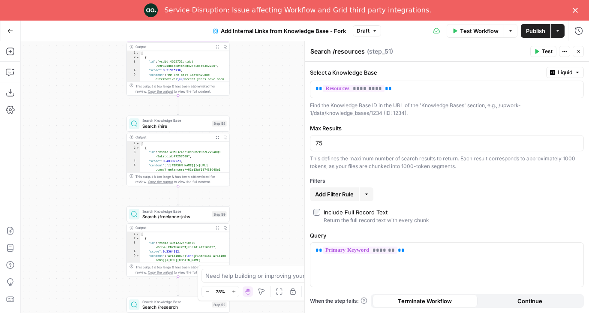
drag, startPoint x: 88, startPoint y: 153, endPoint x: 88, endPoint y: 46, distance: 107.2
click at [88, 46] on div "Workflow Set Inputs Inputs Search Knowledge Base Search /resources Step 51 Outp…" at bounding box center [305, 177] width 569 height 272
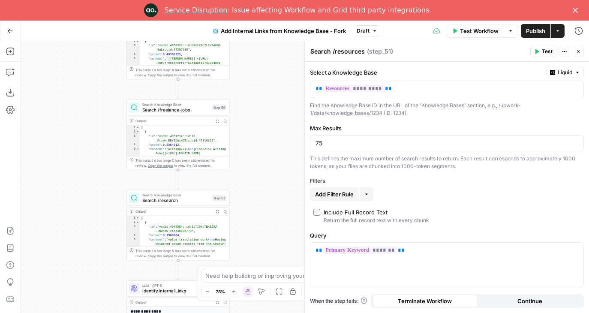
drag, startPoint x: 99, startPoint y: 207, endPoint x: 99, endPoint y: 20, distance: 187.4
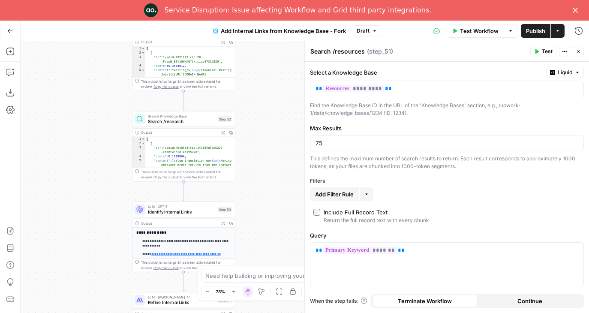
drag, startPoint x: 105, startPoint y: 128, endPoint x: 75, endPoint y: 50, distance: 83.5
click at [75, 50] on div "Workflow Set Inputs Inputs Search Knowledge Base Search /resources Step 51 Outp…" at bounding box center [305, 177] width 569 height 272
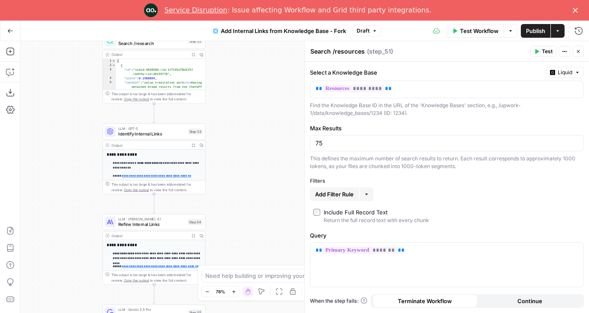
click at [132, 226] on span "Refine Internal Links" at bounding box center [151, 224] width 67 height 7
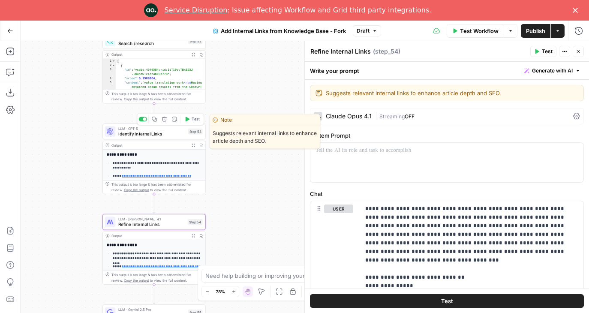
click at [131, 135] on span "Identify Internal Links" at bounding box center [151, 133] width 67 height 7
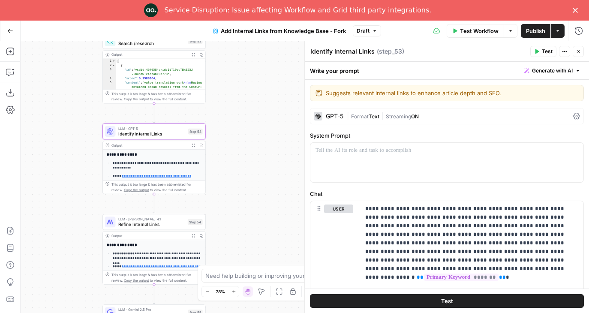
click at [127, 223] on span "Refine Internal Links" at bounding box center [151, 224] width 67 height 7
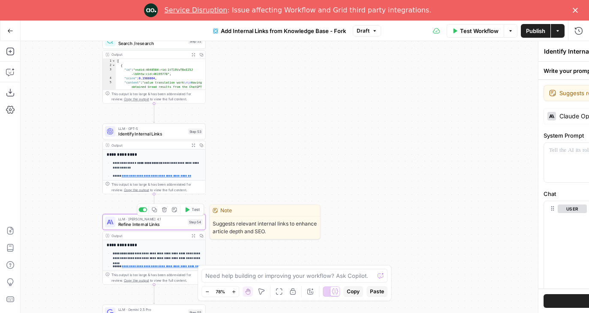
type textarea "Refine Internal Links"
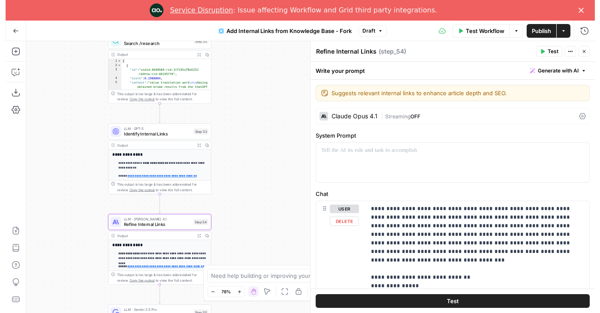
scroll to position [458, 0]
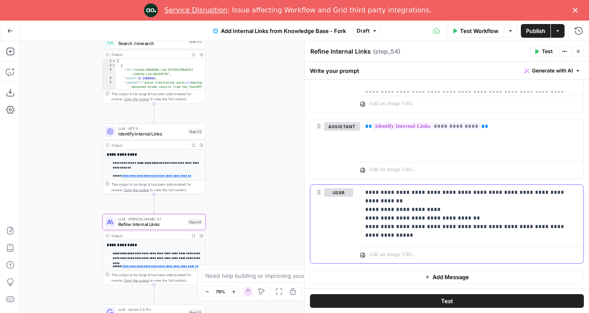
click at [444, 194] on p "**********" at bounding box center [471, 213] width 213 height 51
click at [475, 219] on p "**********" at bounding box center [471, 213] width 213 height 51
click at [525, 219] on p "**********" at bounding box center [471, 213] width 213 height 51
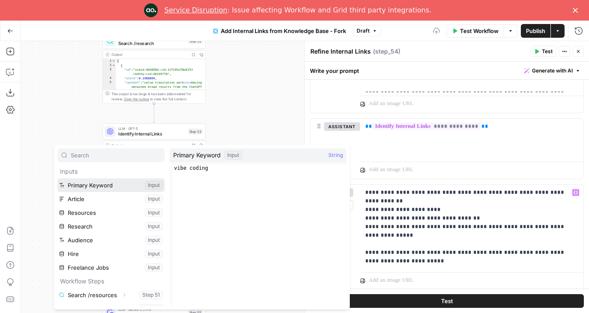
click at [96, 187] on button "Select variable Primary Keyword" at bounding box center [110, 185] width 107 height 14
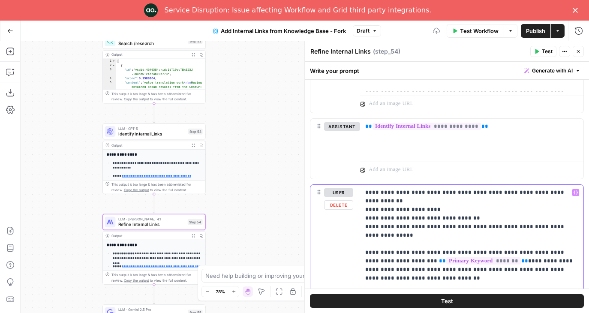
click at [400, 250] on p "**********" at bounding box center [471, 235] width 213 height 94
click at [438, 300] on button "Test" at bounding box center [447, 301] width 274 height 14
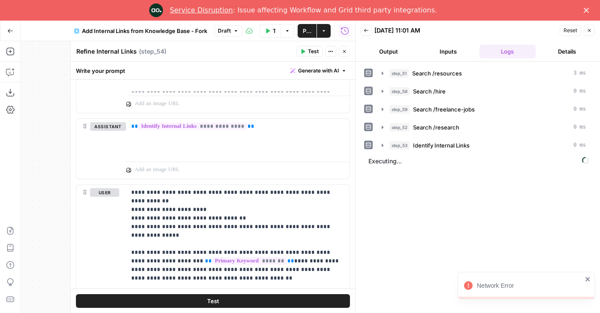
click at [589, 278] on icon "close" at bounding box center [588, 279] width 6 height 7
click at [391, 56] on button "Output" at bounding box center [389, 52] width 56 height 14
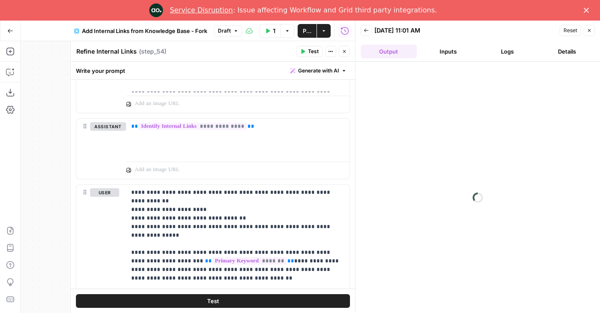
click at [499, 44] on header "Back 08/20/25 at 11:01 AM Reset Close Output Inputs Logs Details" at bounding box center [478, 41] width 244 height 41
click at [499, 45] on button "Logs" at bounding box center [507, 52] width 56 height 14
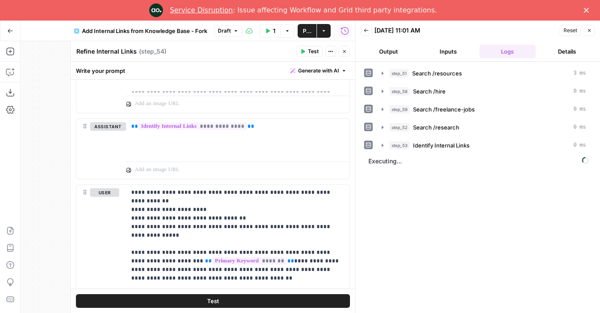
scroll to position [21, 0]
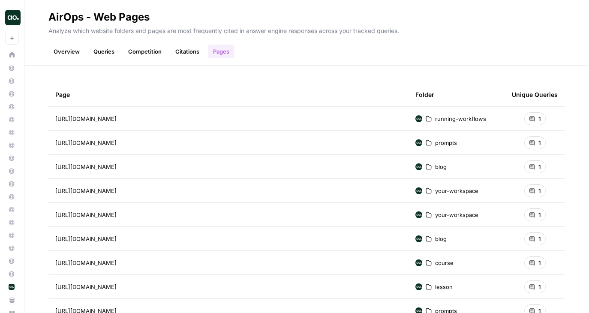
scroll to position [58, 0]
click at [179, 58] on header "AirOps - Web Pages Analyze which website folders and pages are most frequently …" at bounding box center [306, 33] width 565 height 66
click at [188, 57] on link "Citations" at bounding box center [187, 52] width 34 height 14
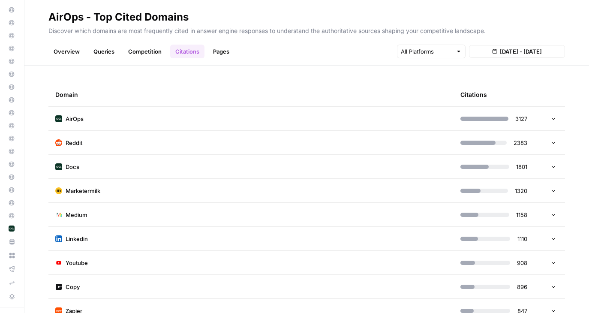
click at [141, 53] on link "Competition" at bounding box center [145, 52] width 44 height 14
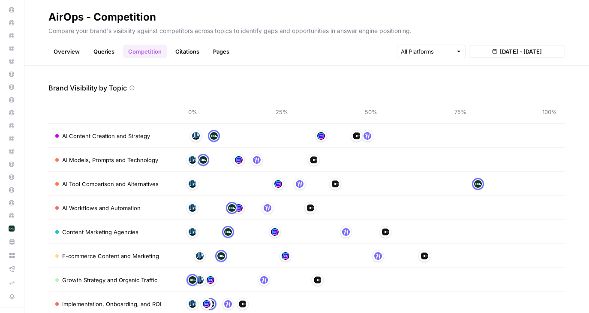
click at [94, 53] on link "Queries" at bounding box center [103, 52] width 31 height 14
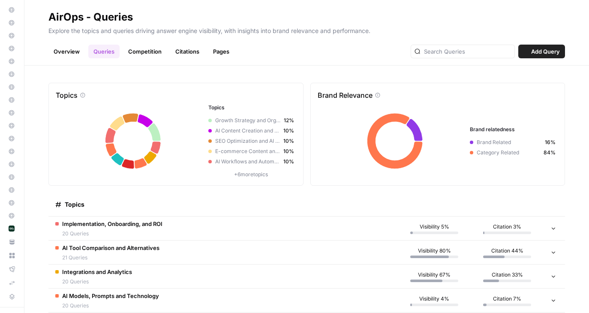
click at [57, 54] on link "Overview" at bounding box center [66, 52] width 36 height 14
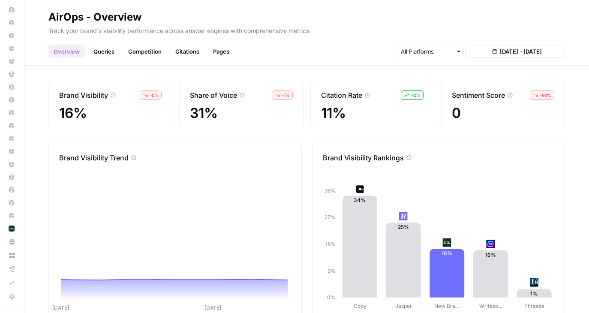
click at [133, 51] on link "Competition" at bounding box center [145, 52] width 44 height 14
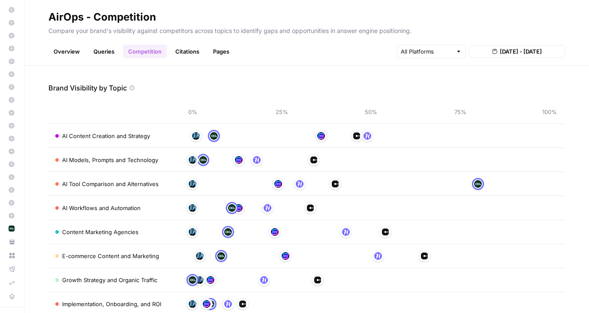
click at [188, 57] on link "Citations" at bounding box center [187, 52] width 34 height 14
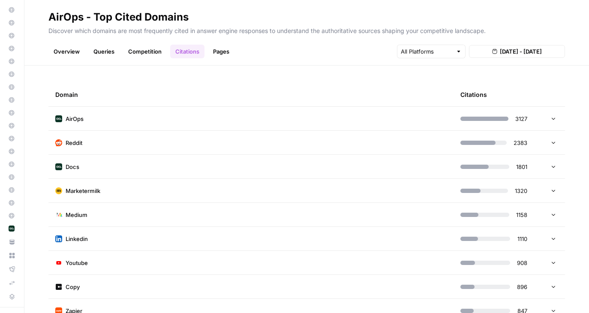
click at [212, 54] on link "Pages" at bounding box center [221, 52] width 27 height 14
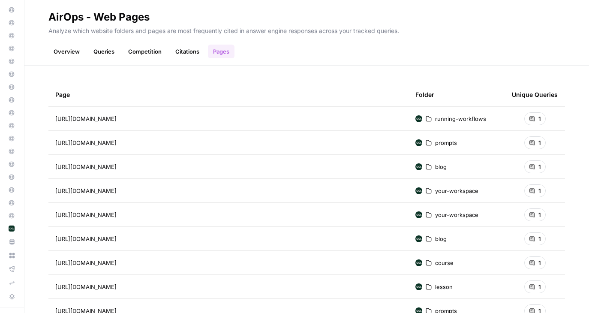
click at [127, 52] on link "Competition" at bounding box center [145, 52] width 44 height 14
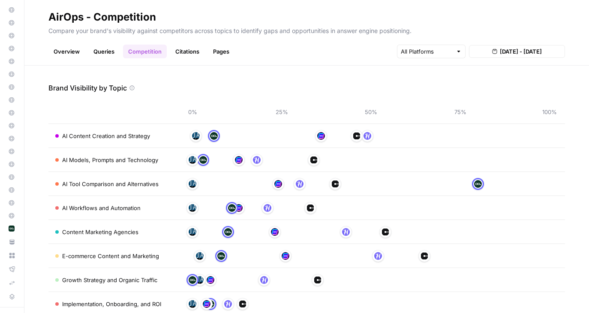
click at [60, 49] on link "Overview" at bounding box center [66, 52] width 36 height 14
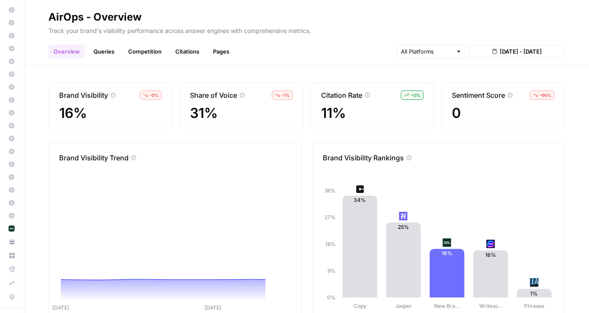
click at [155, 51] on link "Competition" at bounding box center [145, 52] width 44 height 14
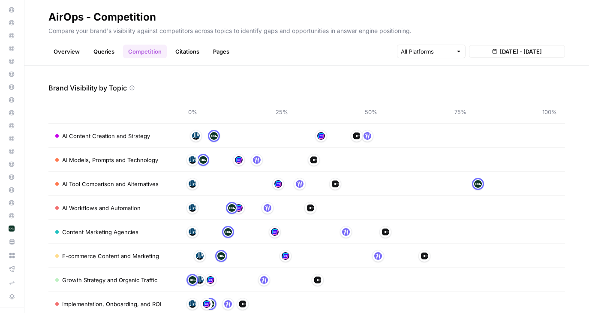
click at [112, 51] on link "Queries" at bounding box center [103, 52] width 31 height 14
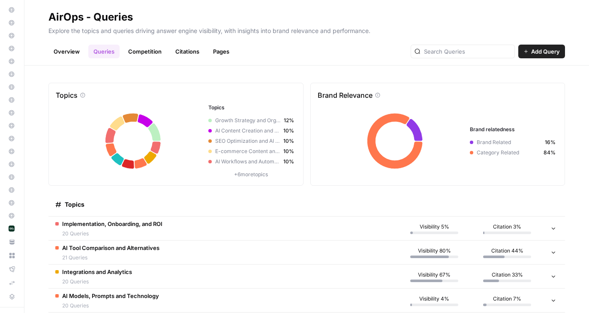
click at [57, 51] on link "Overview" at bounding box center [66, 52] width 36 height 14
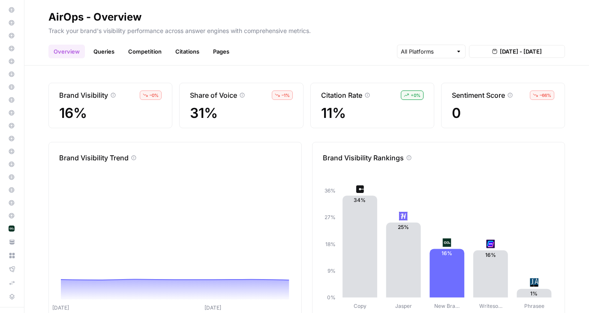
click at [139, 51] on link "Competition" at bounding box center [145, 52] width 44 height 14
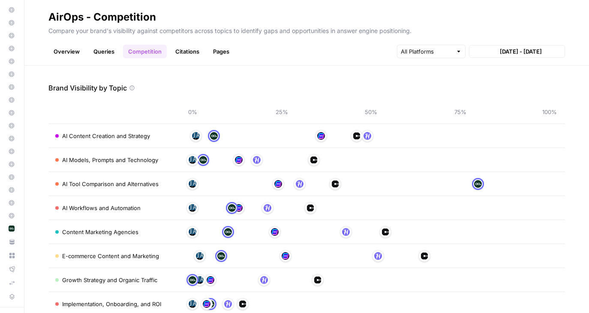
click at [193, 53] on link "Citations" at bounding box center [187, 52] width 34 height 14
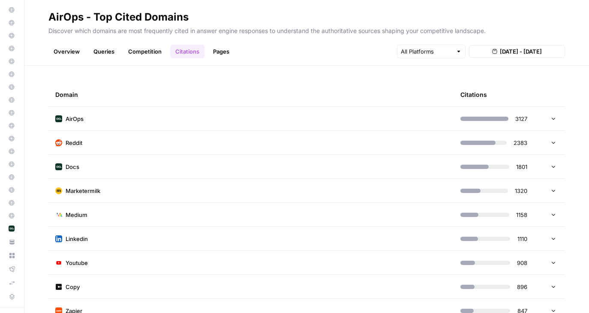
click at [220, 53] on link "Pages" at bounding box center [221, 52] width 27 height 14
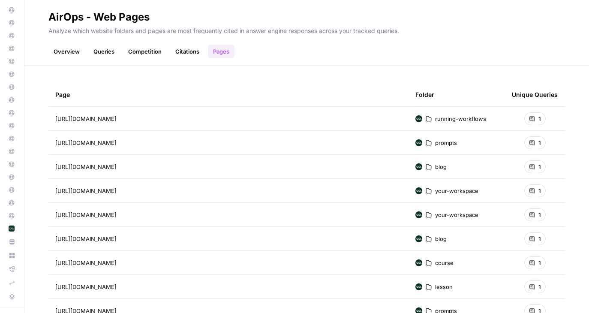
click at [175, 52] on link "Citations" at bounding box center [187, 52] width 34 height 14
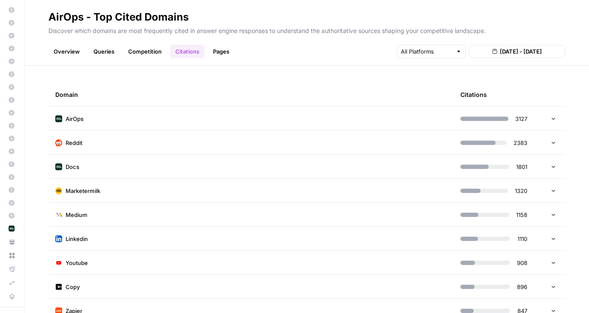
click at [134, 48] on link "Competition" at bounding box center [145, 52] width 44 height 14
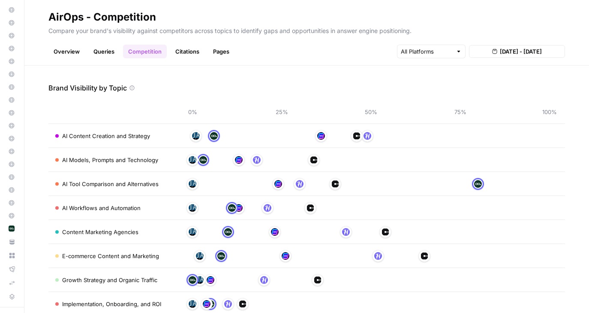
click at [69, 50] on link "Overview" at bounding box center [66, 52] width 36 height 14
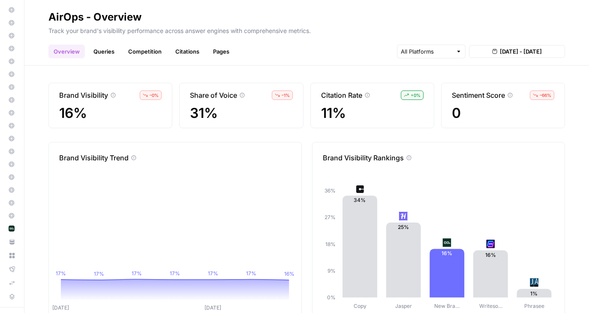
click at [107, 50] on link "Queries" at bounding box center [103, 52] width 31 height 14
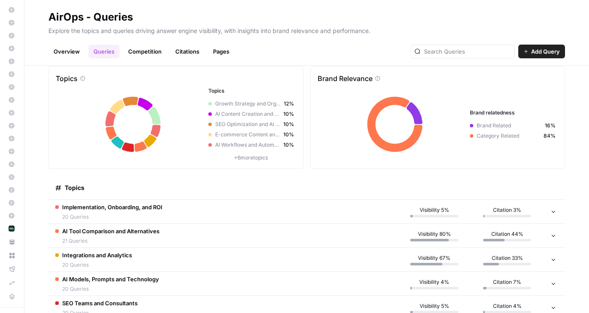
scroll to position [18, 0]
click at [177, 229] on td "AI Tool Comparison and Alternatives 21 Queries" at bounding box center [223, 235] width 350 height 24
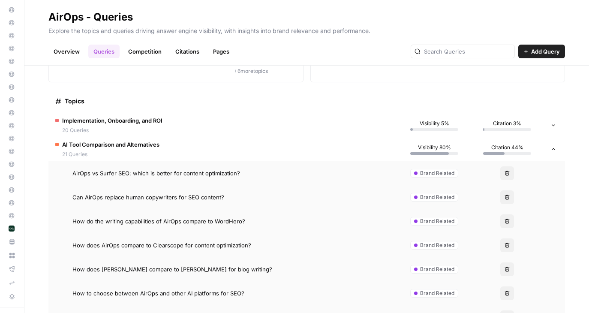
scroll to position [19, 0]
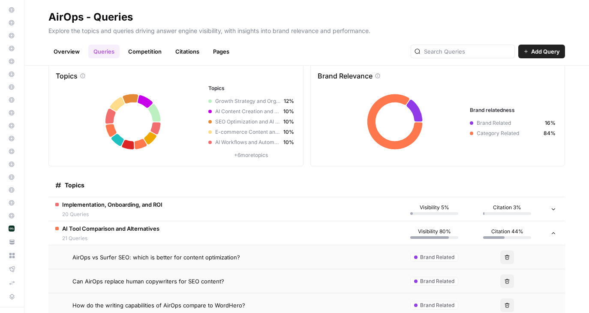
click at [152, 214] on span "20 Queries" at bounding box center [112, 215] width 100 height 8
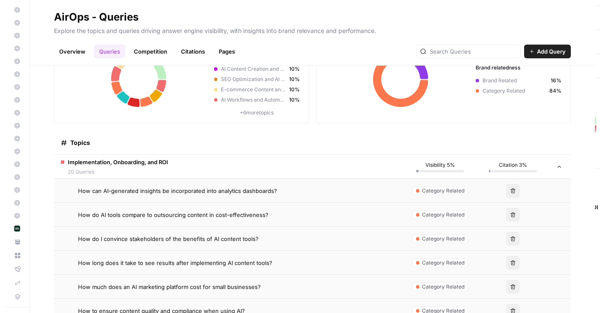
scroll to position [173, 0]
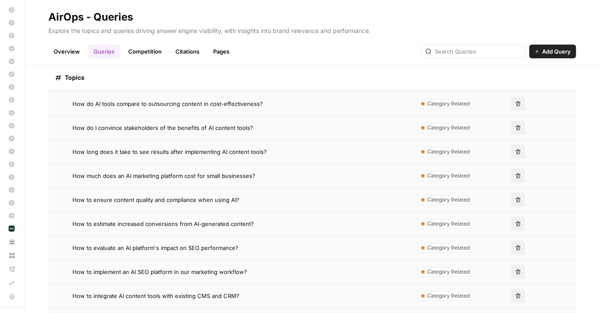
click at [66, 51] on link "Overview" at bounding box center [66, 52] width 36 height 14
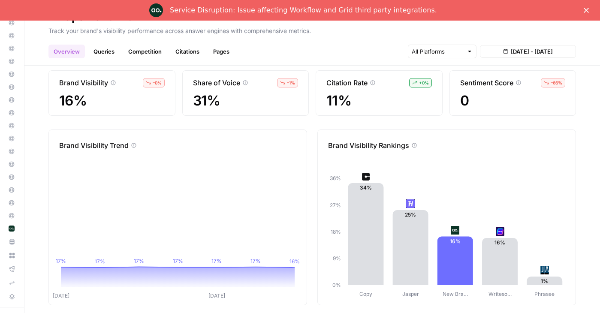
scroll to position [12, 0]
click at [113, 83] on icon at bounding box center [113, 83] width 5 height 5
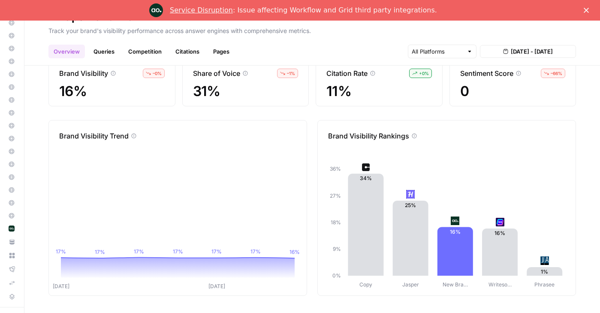
scroll to position [0, 0]
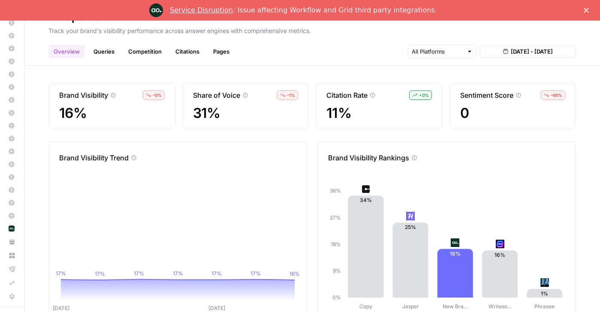
click at [371, 94] on icon at bounding box center [372, 95] width 5 height 5
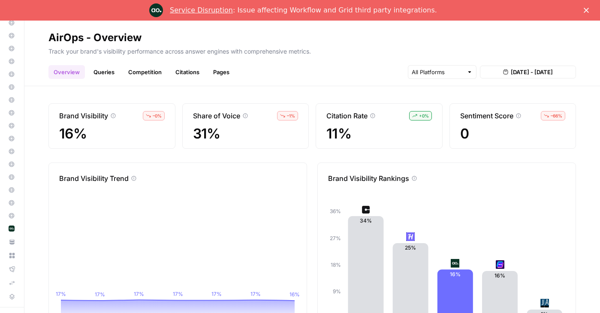
click at [170, 72] on link "Citations" at bounding box center [187, 72] width 34 height 14
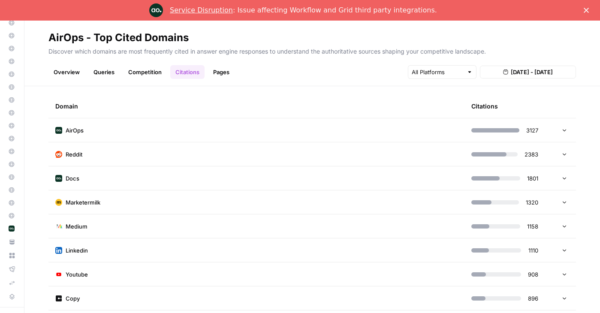
scroll to position [10, 0]
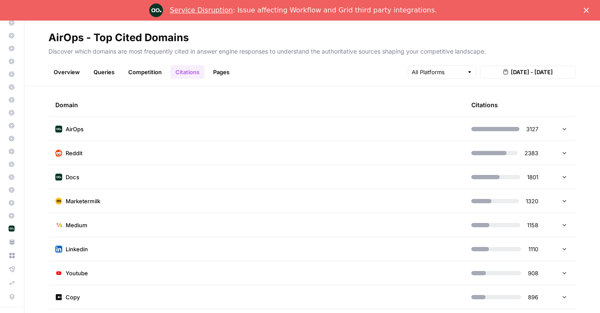
click at [220, 128] on td "AirOps" at bounding box center [256, 129] width 416 height 24
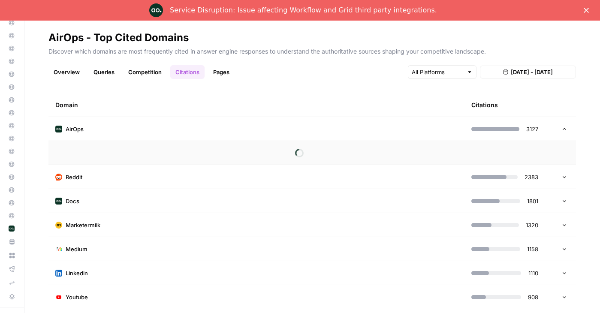
click at [220, 128] on td "AirOps" at bounding box center [256, 129] width 416 height 24
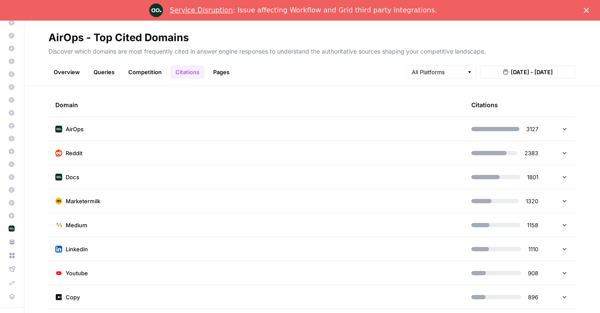
click at [124, 76] on link "Competition" at bounding box center [145, 72] width 44 height 14
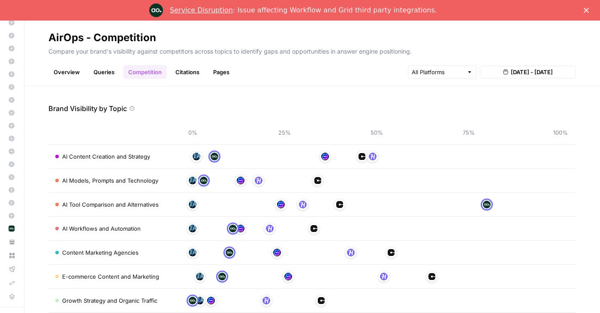
click at [105, 76] on link "Queries" at bounding box center [103, 72] width 31 height 14
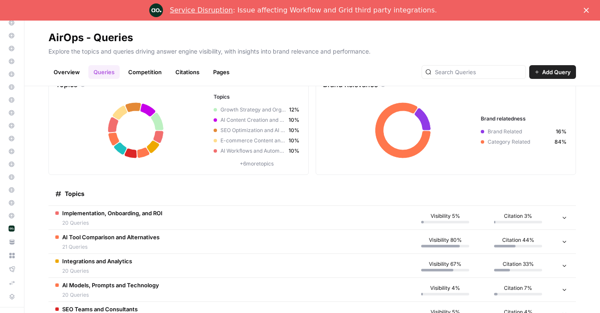
click at [222, 217] on td "Implementation, Onboarding, and ROI 20 Queries" at bounding box center [228, 218] width 360 height 24
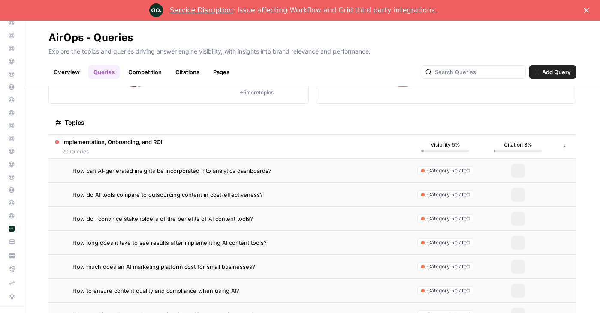
scroll to position [103, 0]
click at [210, 199] on td "How do AI tools compare to outsourcing content in cost-effectiveness?" at bounding box center [228, 194] width 360 height 24
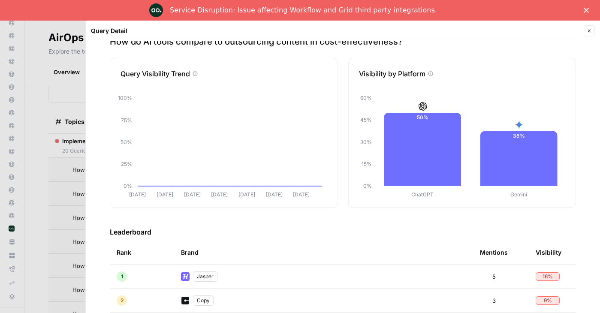
scroll to position [11, 0]
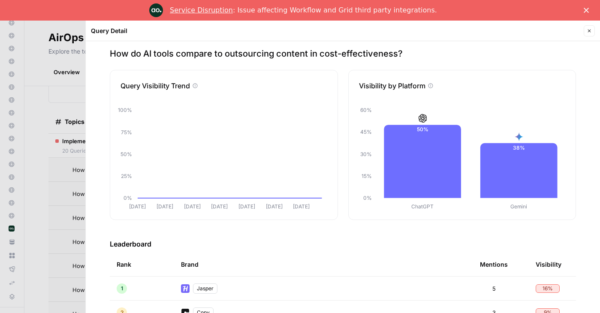
click at [209, 286] on div "Jasper" at bounding box center [205, 288] width 24 height 10
click at [588, 31] on icon "button" at bounding box center [589, 30] width 5 height 5
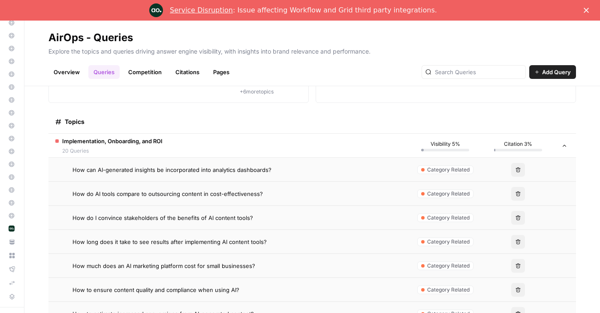
click at [69, 62] on div "Overview Queries Competition Citations Pages Add Query" at bounding box center [311, 68] width 527 height 21
click at [69, 69] on link "Overview" at bounding box center [66, 72] width 36 height 14
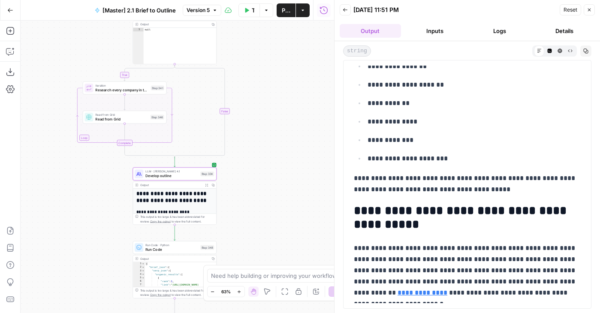
scroll to position [1627, 0]
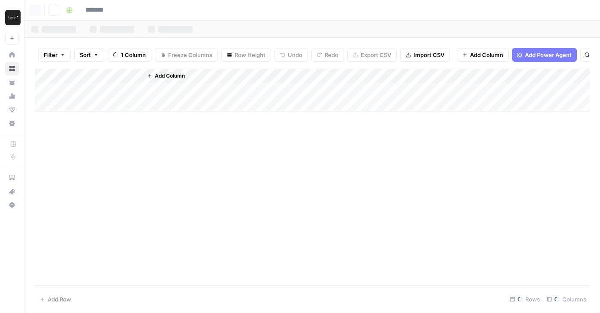
type input "**********"
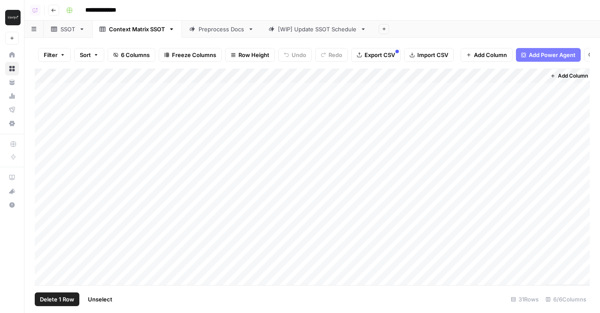
click at [43, 235] on div "Add Column" at bounding box center [312, 177] width 555 height 217
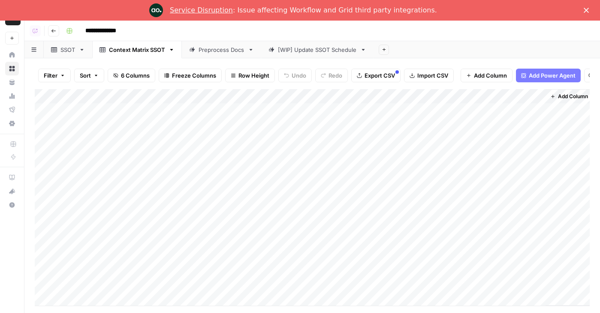
click at [43, 224] on div "Add Column" at bounding box center [312, 197] width 555 height 217
click at [42, 243] on div "Add Column" at bounding box center [312, 197] width 555 height 217
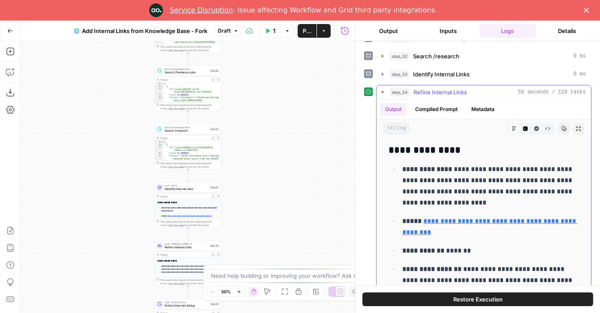
scroll to position [47, 0]
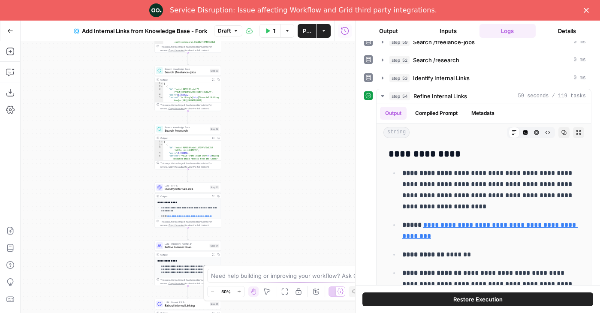
drag, startPoint x: 273, startPoint y: 194, endPoint x: 288, endPoint y: 124, distance: 72.4
click at [288, 124] on div "Workflow Set Inputs Inputs Search Knowledge Base Search /resources Step 51 Outp…" at bounding box center [188, 177] width 335 height 272
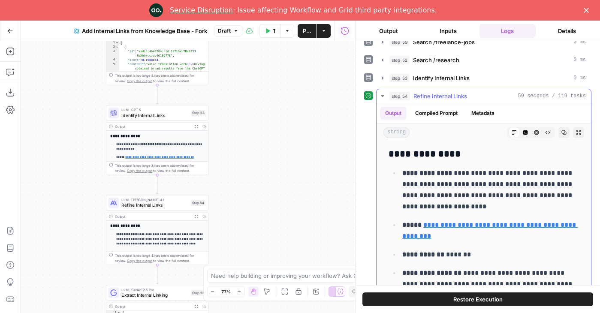
click at [440, 112] on button "Compiled Prompt" at bounding box center [436, 113] width 53 height 13
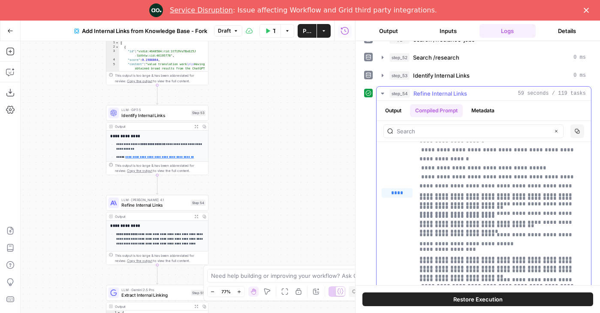
scroll to position [84, 0]
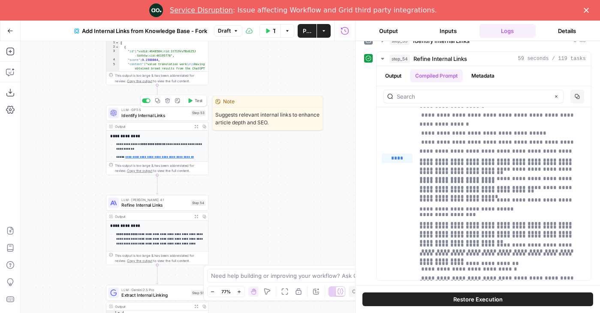
click at [151, 114] on span "Identify Internal Links" at bounding box center [154, 115] width 67 height 6
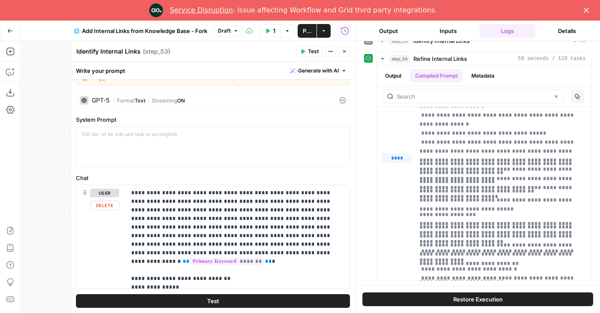
scroll to position [16, 0]
click at [347, 51] on button "Close" at bounding box center [344, 51] width 11 height 11
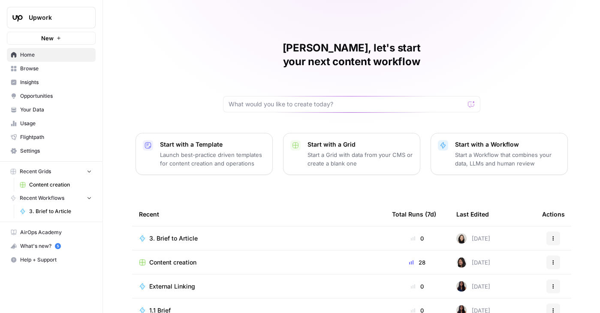
click at [48, 183] on span "Content creation" at bounding box center [60, 185] width 63 height 8
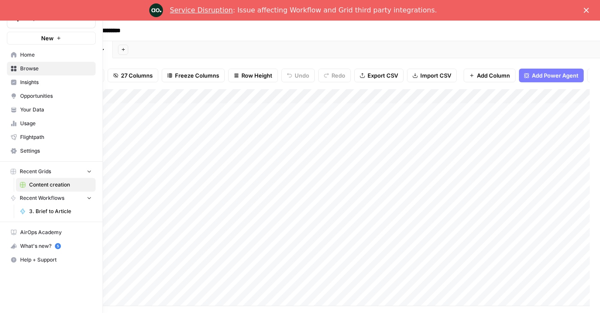
click at [37, 188] on span "Content creation" at bounding box center [60, 185] width 63 height 8
click at [53, 57] on span "Home" at bounding box center [56, 55] width 72 height 8
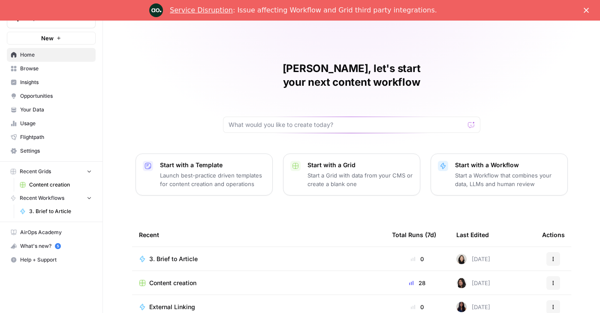
click at [586, 6] on div "Service Disruption : Issue affecting Workflow and Grid third party integrations." at bounding box center [300, 10] width 600 height 14
click at [586, 12] on icon "Close" at bounding box center [586, 10] width 5 height 5
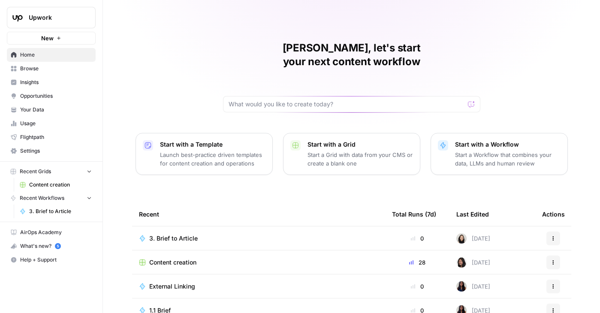
click at [89, 20] on icon "Workspace: Upwork" at bounding box center [88, 17] width 9 height 9
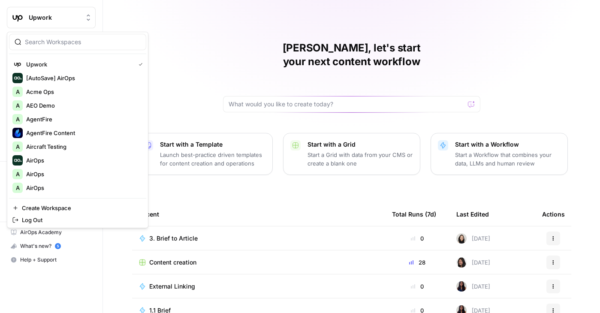
scroll to position [132, 0]
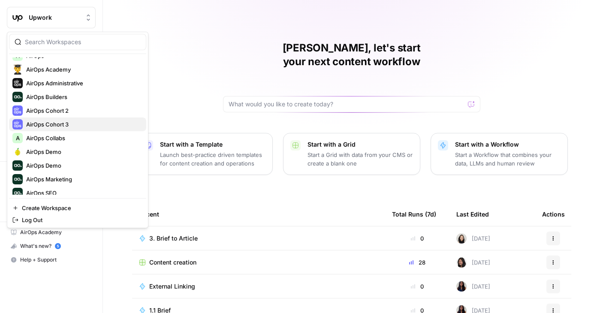
click at [48, 120] on span "AirOps Cohort 3" at bounding box center [82, 124] width 113 height 9
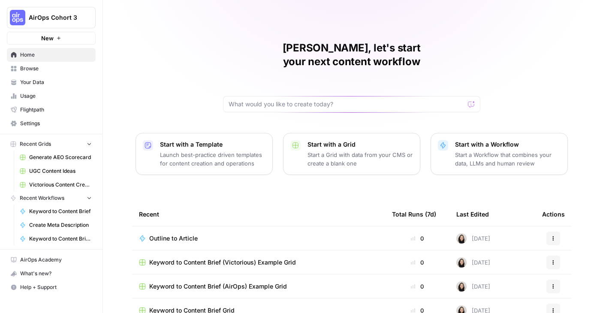
click at [88, 21] on icon "Workspace: AirOps Cohort 3" at bounding box center [88, 17] width 9 height 9
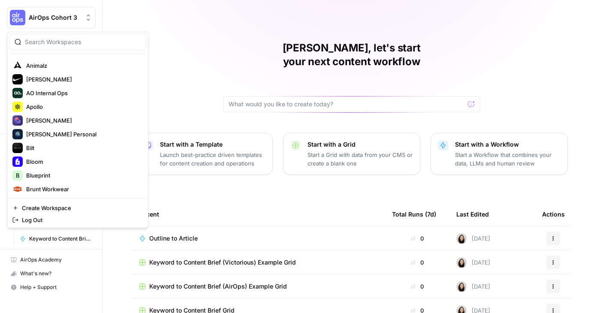
scroll to position [387, 0]
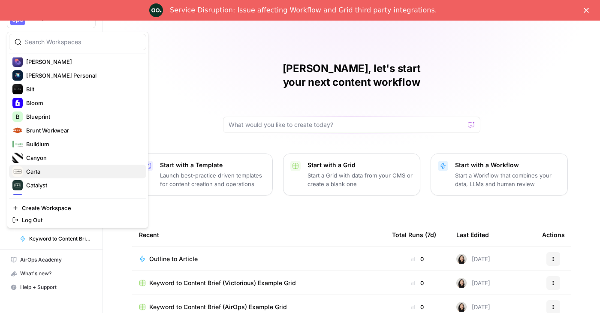
click at [45, 167] on span "Carta" at bounding box center [82, 171] width 113 height 9
